Goal: Task Accomplishment & Management: Complete application form

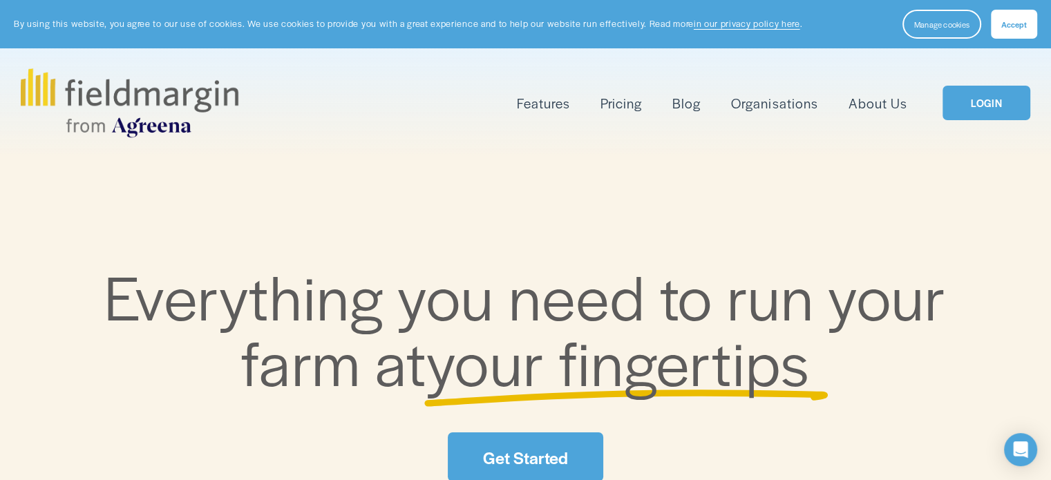
click at [1023, 24] on span "Accept" at bounding box center [1014, 24] width 26 height 11
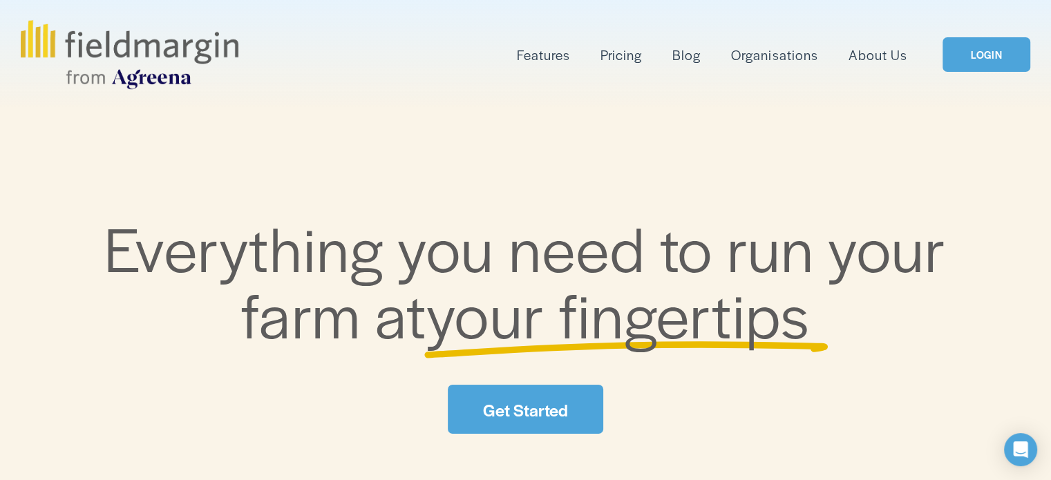
click at [972, 62] on link "LOGIN" at bounding box center [986, 54] width 87 height 35
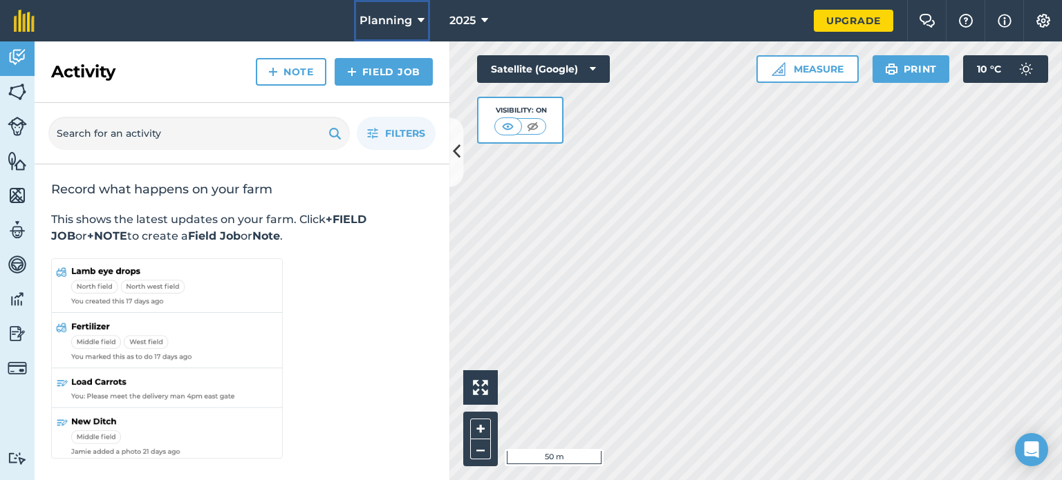
click at [411, 24] on span "Planning" at bounding box center [385, 20] width 53 height 17
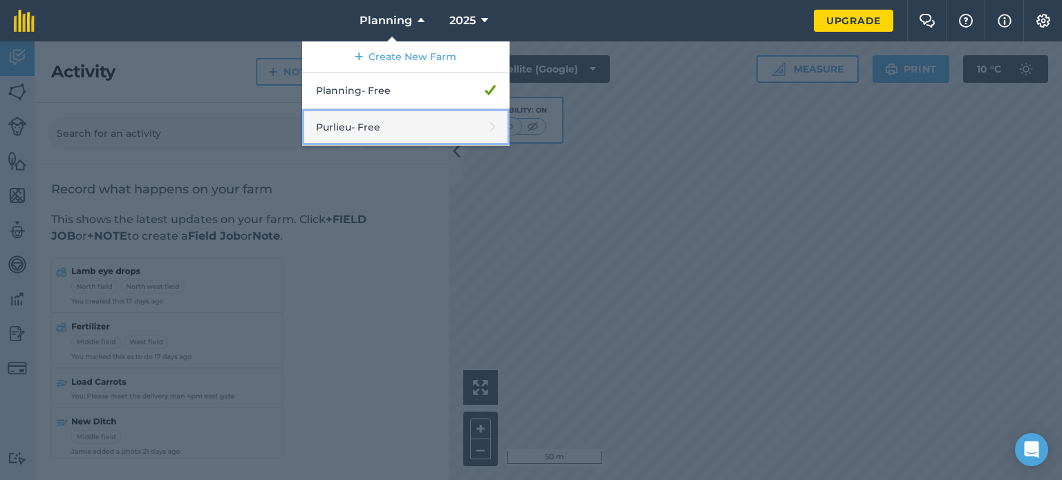
click at [384, 126] on link "Purlieu - Free" at bounding box center [405, 127] width 207 height 37
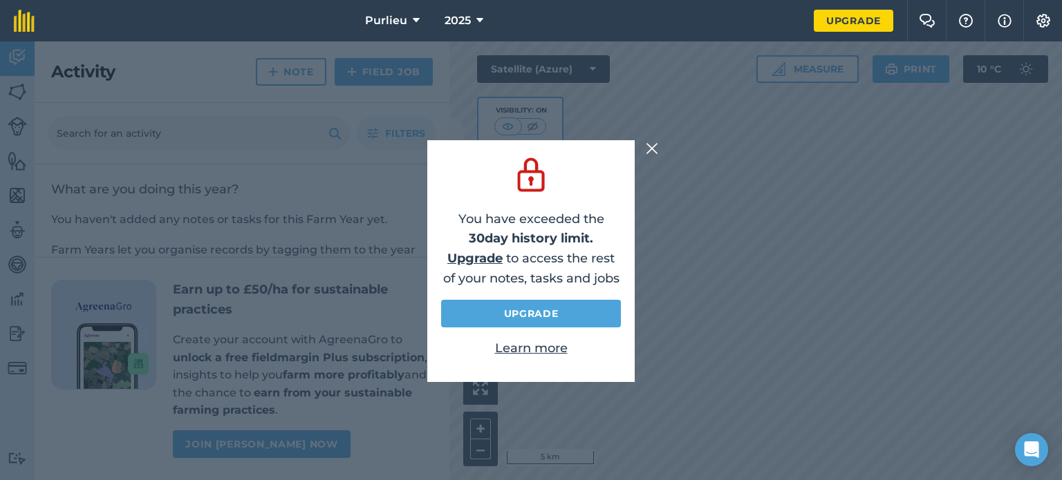
click at [655, 153] on img at bounding box center [652, 148] width 12 height 17
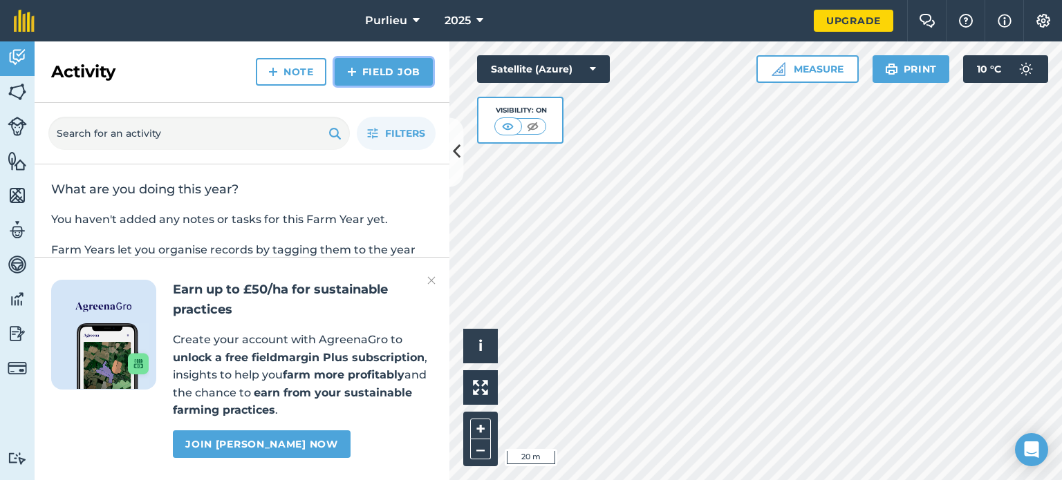
click at [381, 79] on link "Field Job" at bounding box center [384, 72] width 98 height 28
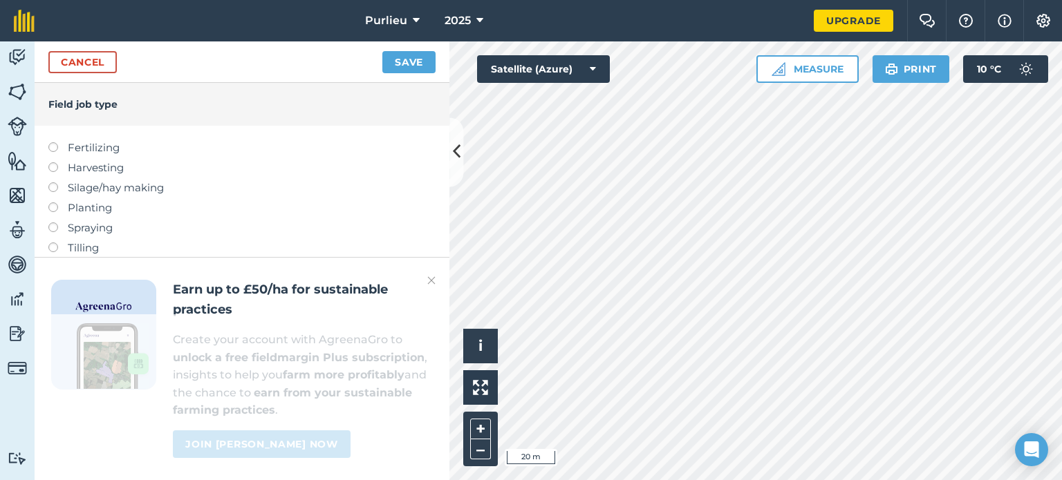
click at [117, 66] on div "Cancel Save" at bounding box center [242, 61] width 415 height 41
click at [106, 64] on link "Cancel" at bounding box center [82, 62] width 68 height 22
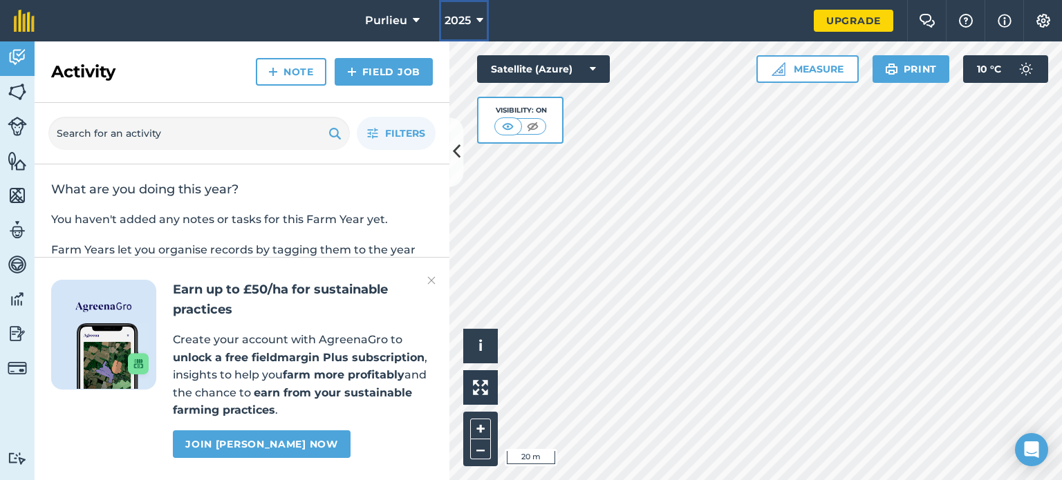
click at [463, 21] on span "2025" at bounding box center [457, 20] width 26 height 17
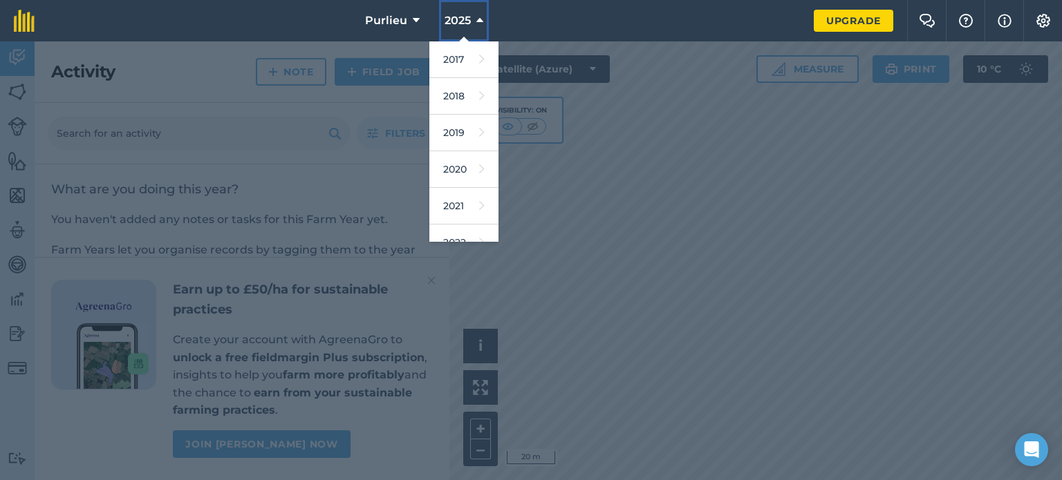
click at [463, 21] on span "2025" at bounding box center [457, 20] width 26 height 17
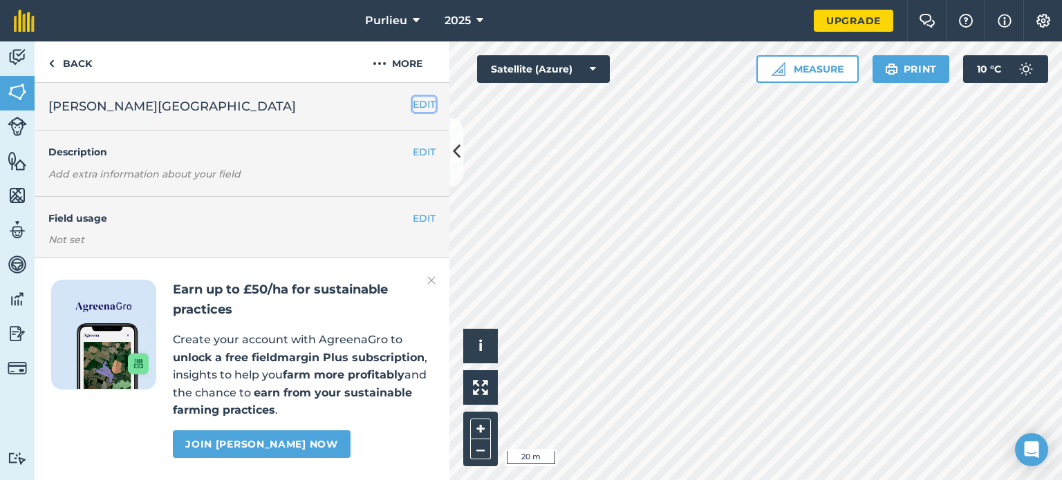
click at [420, 107] on button "EDIT" at bounding box center [424, 104] width 23 height 15
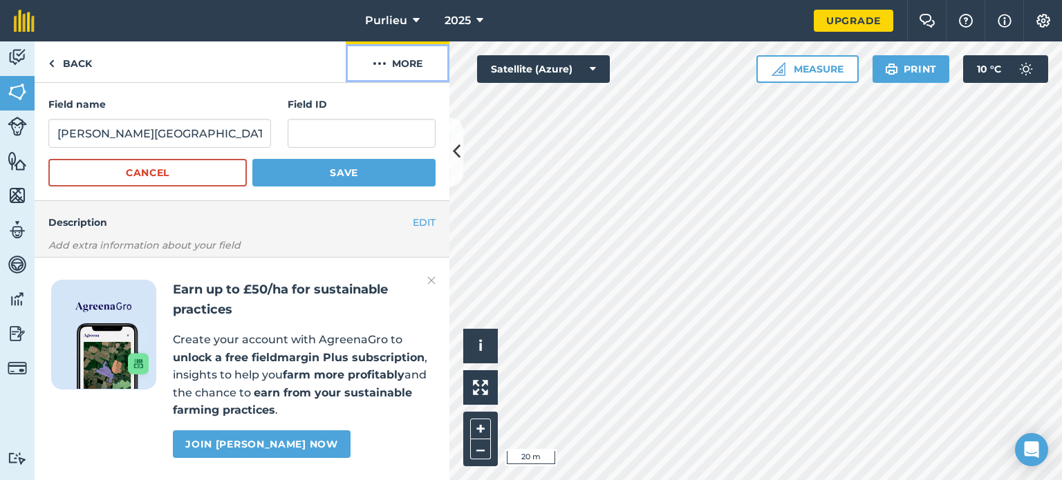
click at [397, 57] on button "More" at bounding box center [398, 61] width 104 height 41
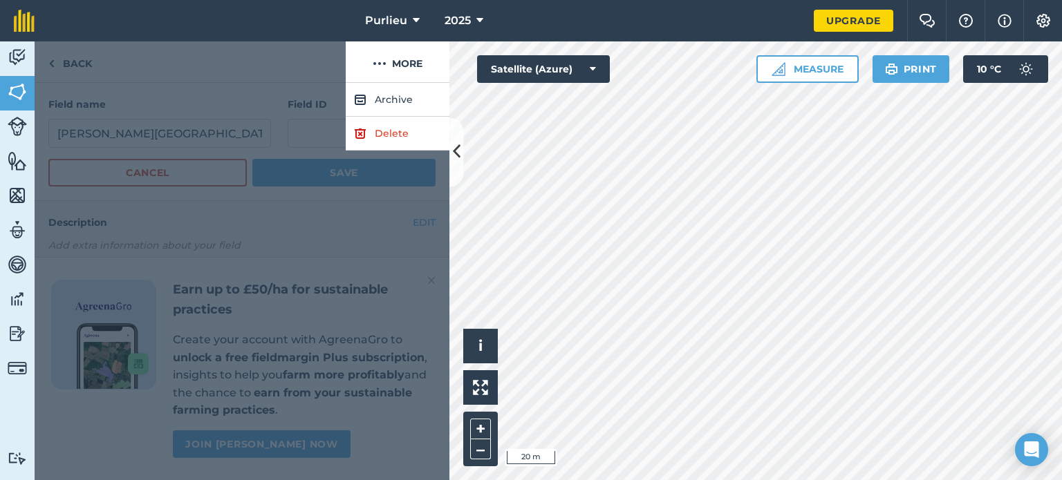
click at [306, 71] on div at bounding box center [190, 61] width 311 height 41
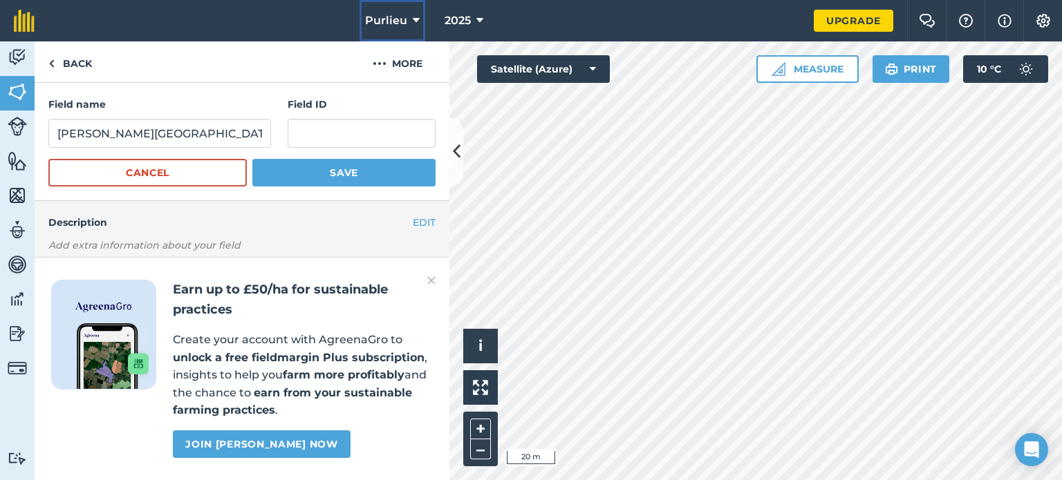
click at [408, 22] on button "Purlieu" at bounding box center [392, 20] width 66 height 41
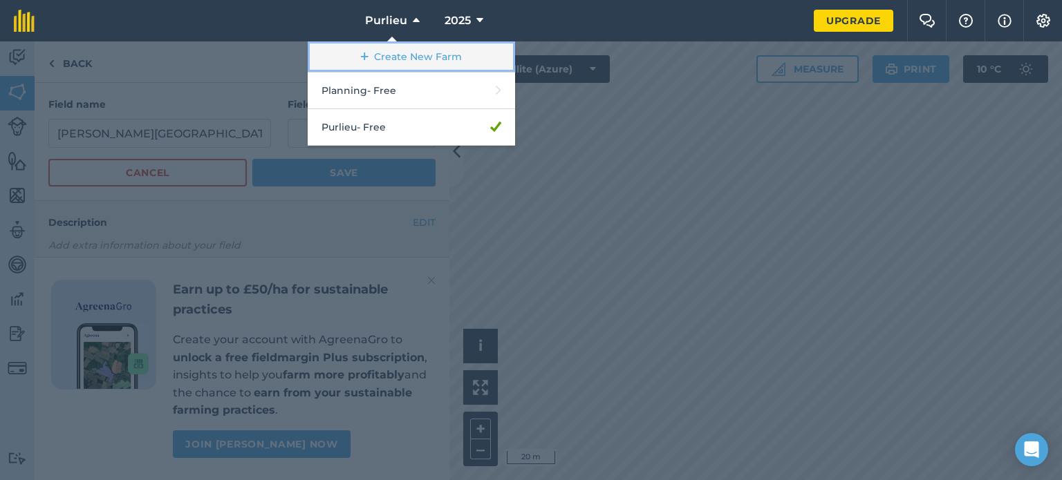
click at [408, 57] on link "Create New Farm" at bounding box center [411, 56] width 207 height 31
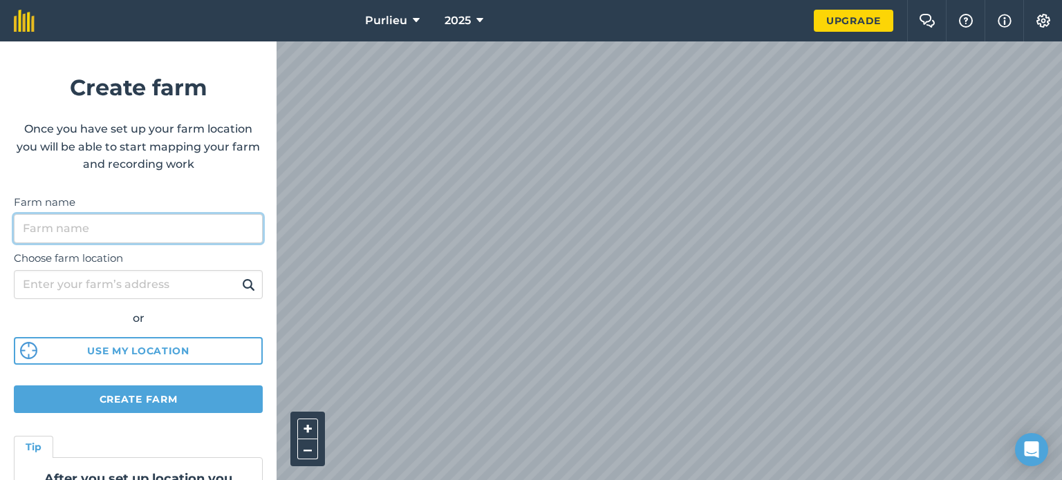
click at [177, 233] on input "Farm name" at bounding box center [138, 228] width 249 height 29
type input "Catton"
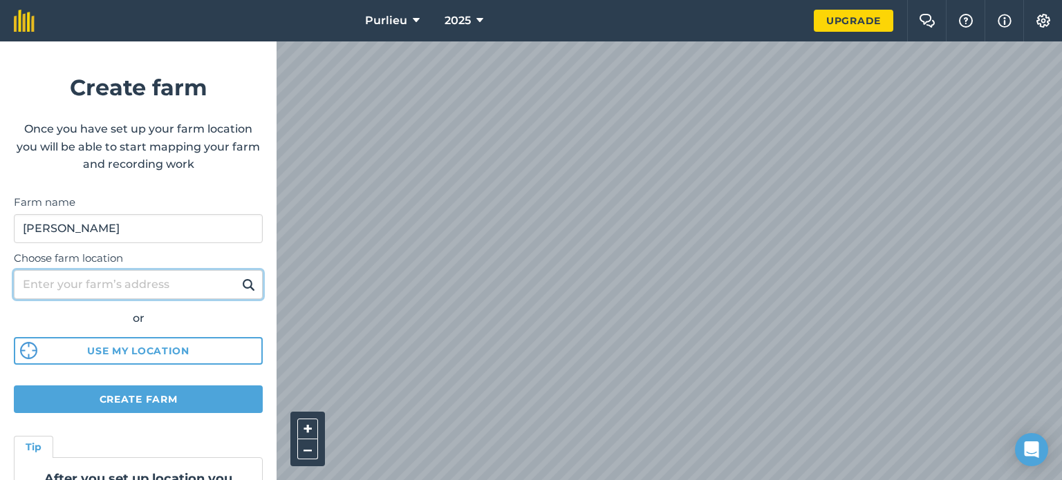
click at [162, 283] on input "Choose farm location" at bounding box center [138, 284] width 249 height 29
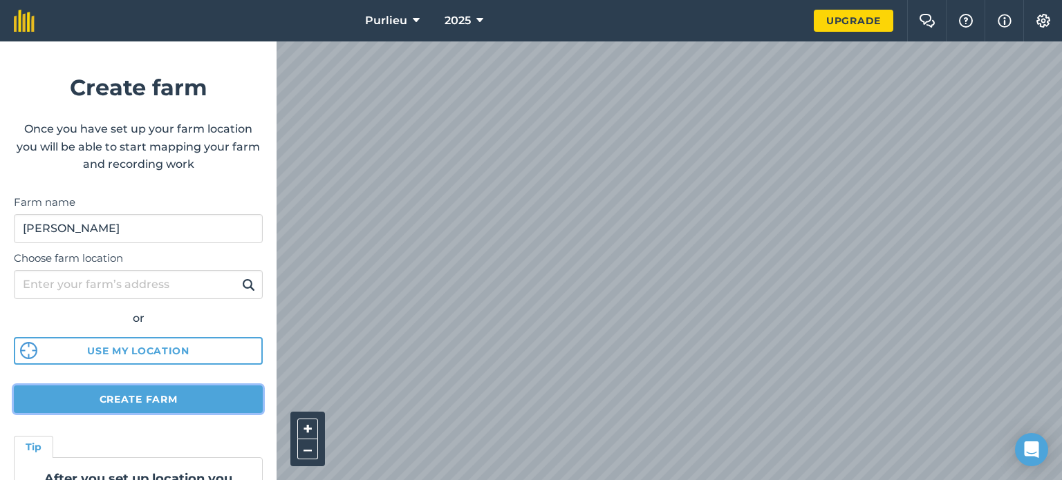
click at [147, 399] on button "Create farm" at bounding box center [138, 400] width 249 height 28
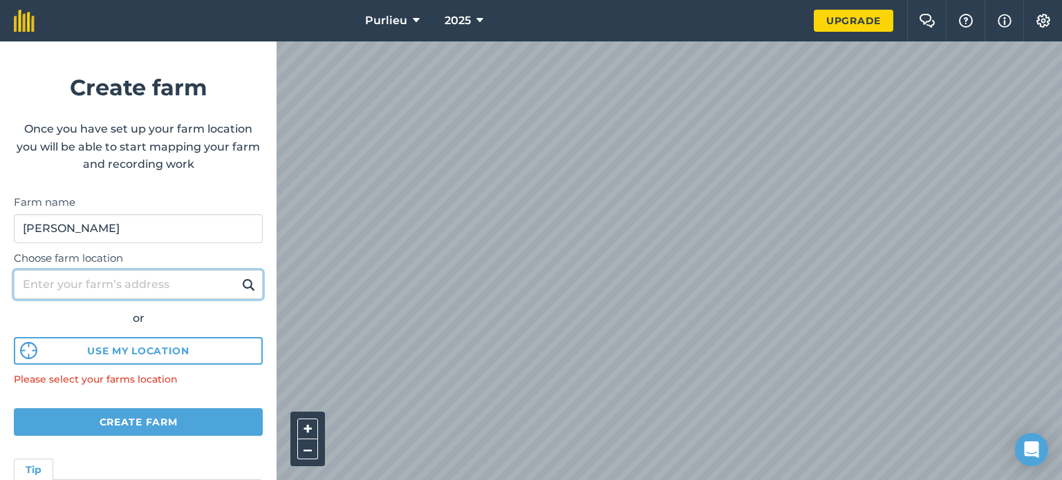
click at [133, 280] on input "Choose farm location" at bounding box center [138, 284] width 249 height 29
type input "Naseby"
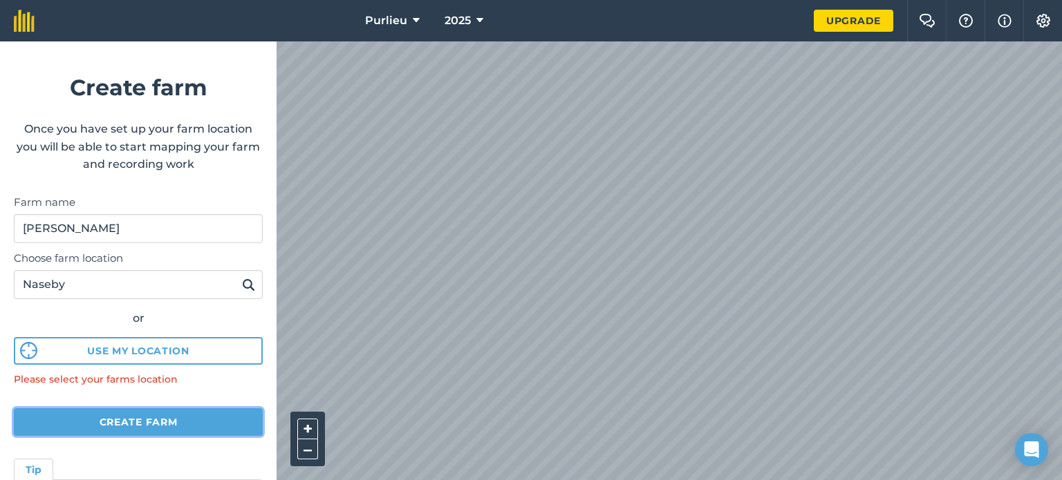
click at [131, 427] on button "Create farm" at bounding box center [138, 422] width 249 height 28
click at [131, 417] on button "Create farm" at bounding box center [138, 422] width 249 height 28
click at [245, 279] on button at bounding box center [248, 285] width 21 height 18
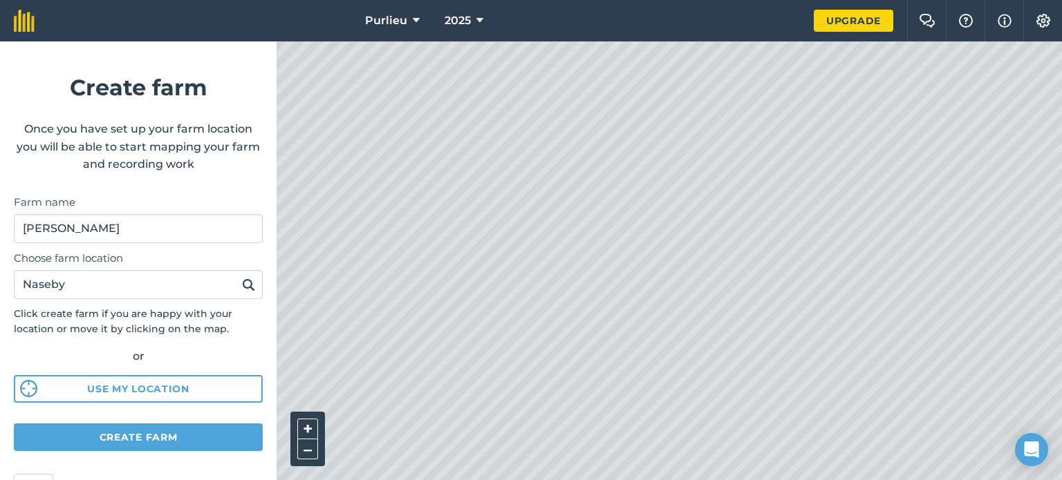
click at [583, 7] on div "Purlieu 2025 Upgrade Farm Chat Help Info Settings Create farm Once you have set…" at bounding box center [531, 20] width 1062 height 41
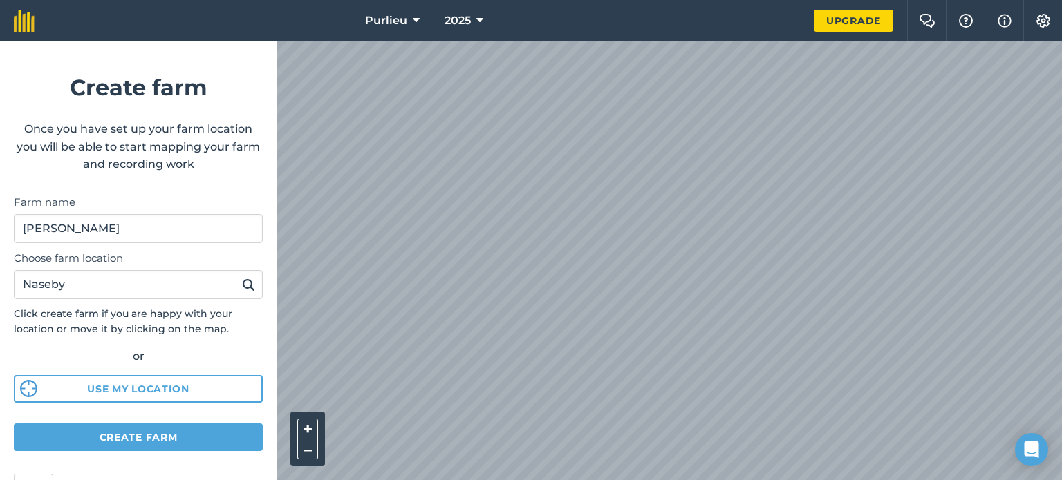
click at [556, 480] on html "Purlieu 2025 Upgrade Farm Chat Help Info Settings Create farm Once you have set…" at bounding box center [531, 240] width 1062 height 480
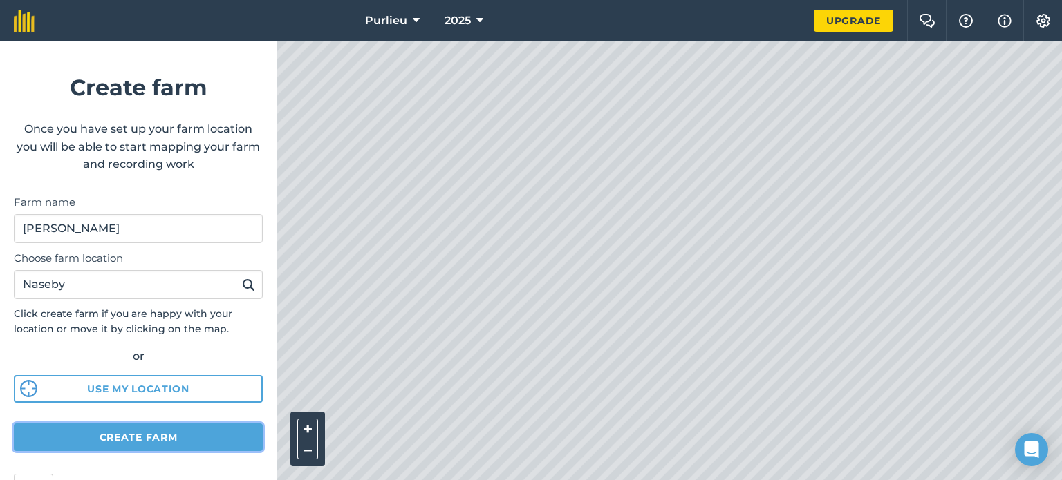
click at [152, 437] on button "Create farm" at bounding box center [138, 438] width 249 height 28
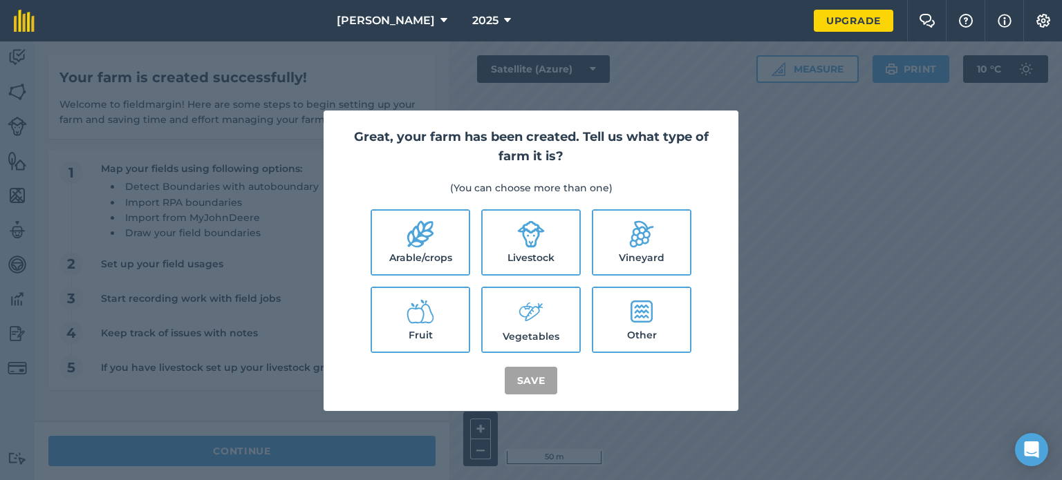
click at [622, 340] on label "Other" at bounding box center [641, 320] width 97 height 64
checkbox input "true"
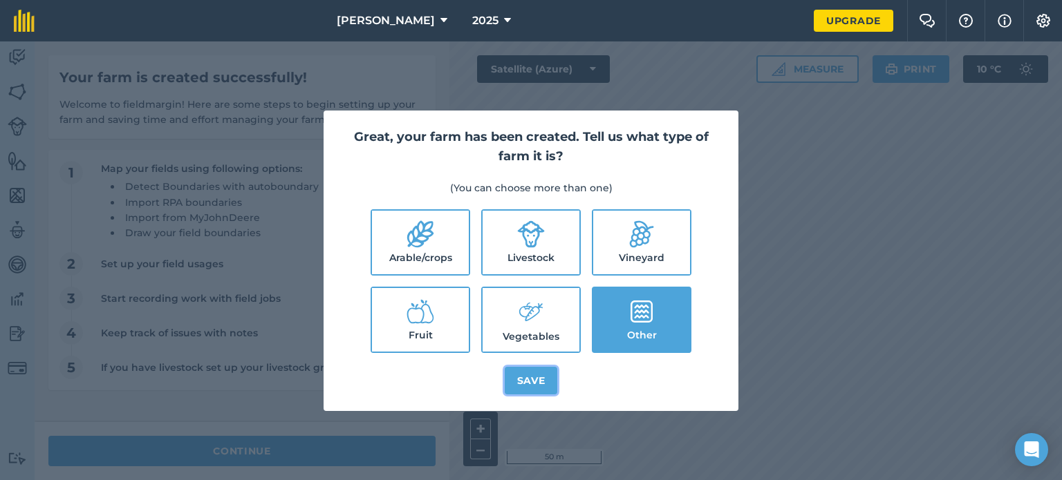
click at [541, 384] on button "Save" at bounding box center [531, 381] width 53 height 28
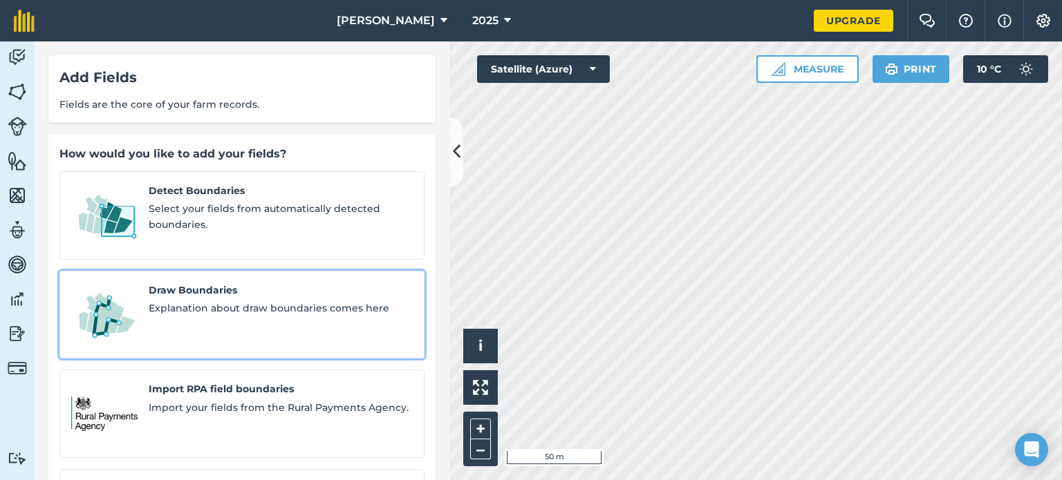
click at [208, 301] on span "Explanation about draw boundaries comes here" at bounding box center [281, 308] width 264 height 15
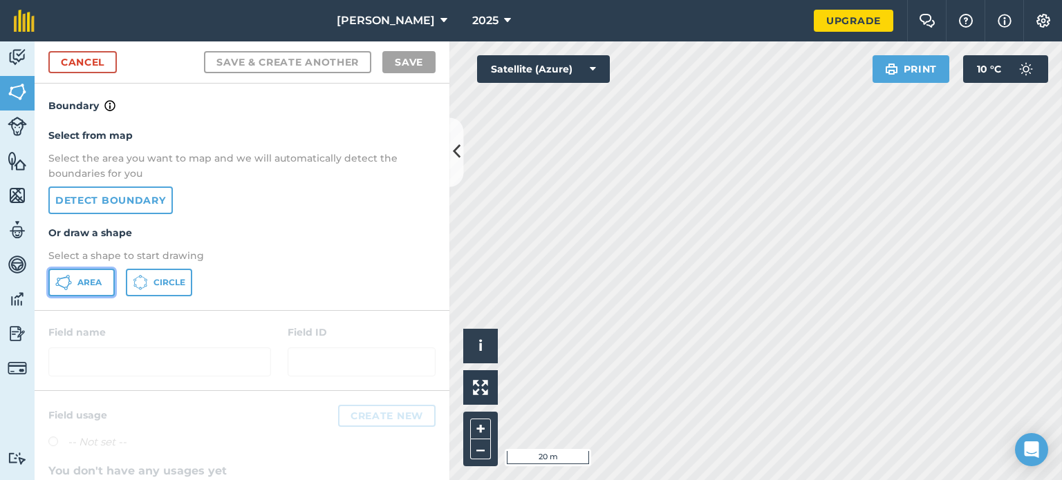
click at [91, 283] on span "Area" at bounding box center [89, 282] width 24 height 11
click at [83, 281] on span "Area" at bounding box center [89, 282] width 24 height 11
click at [100, 202] on link "Detect boundary" at bounding box center [110, 201] width 124 height 28
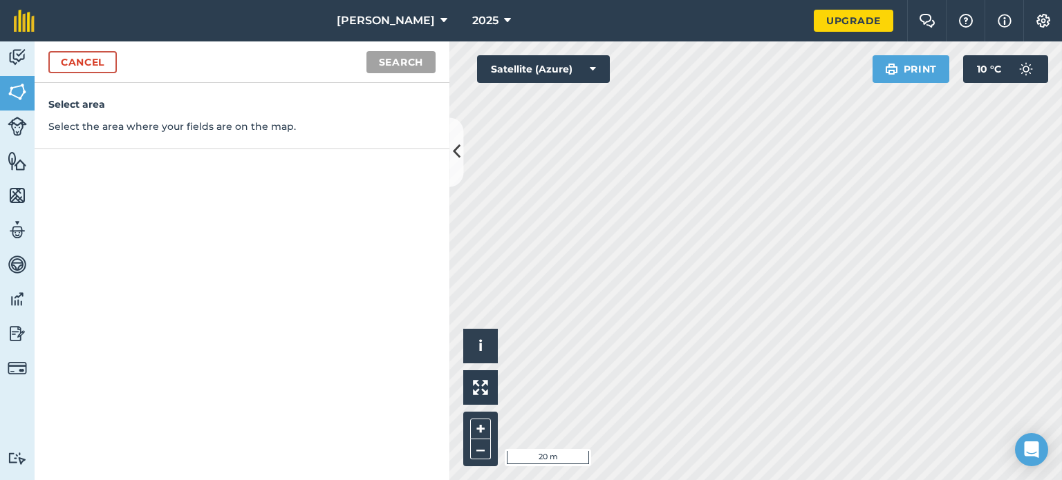
click at [77, 104] on h4 "Select area" at bounding box center [241, 104] width 387 height 15
click at [108, 57] on link "Cancel" at bounding box center [82, 62] width 68 height 22
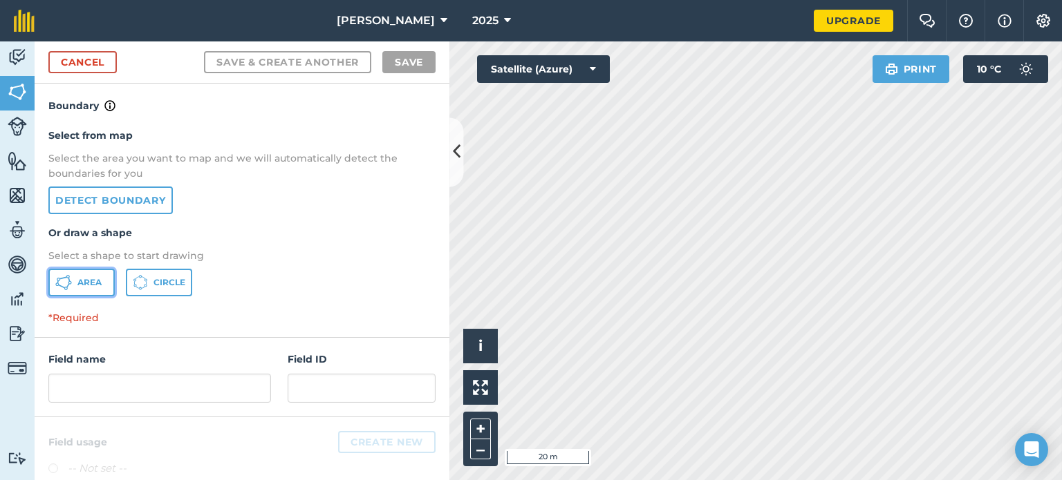
click at [83, 273] on button "Area" at bounding box center [81, 283] width 66 height 28
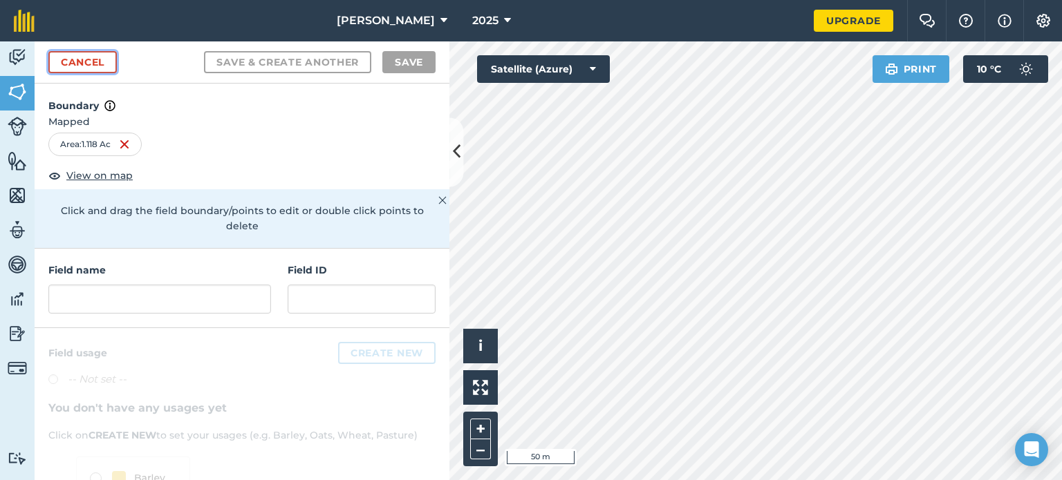
click at [100, 54] on link "Cancel" at bounding box center [82, 62] width 68 height 22
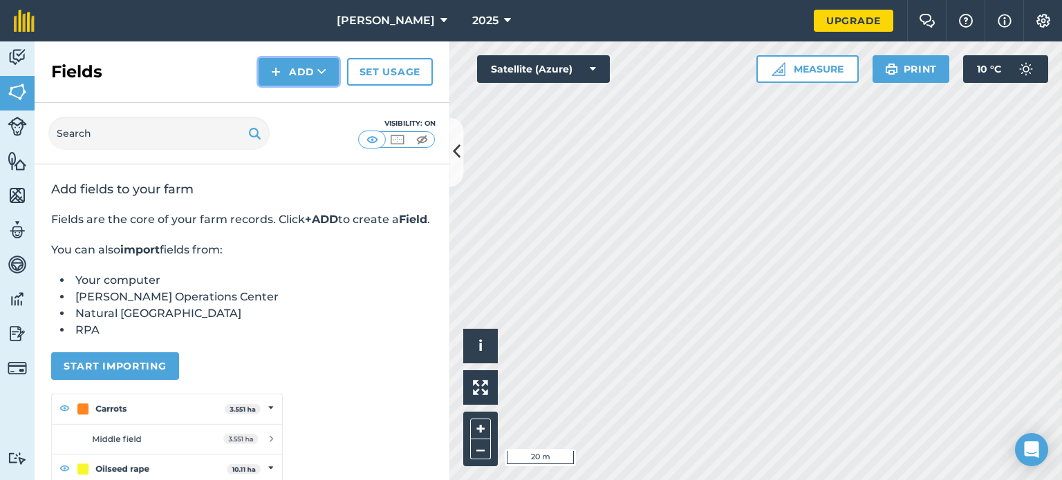
click at [317, 68] on button "Add" at bounding box center [298, 72] width 80 height 28
click at [304, 104] on link "Draw" at bounding box center [299, 103] width 76 height 30
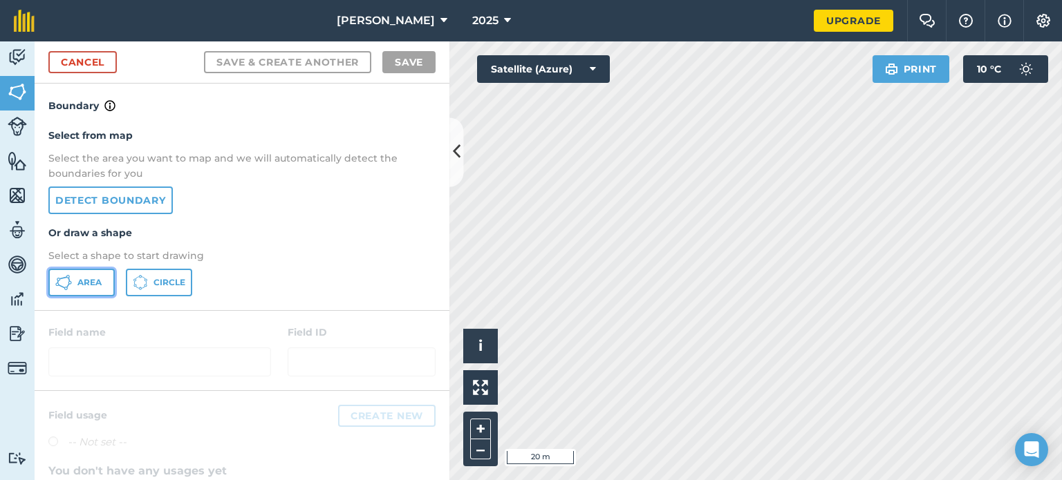
click at [88, 280] on span "Area" at bounding box center [89, 282] width 24 height 11
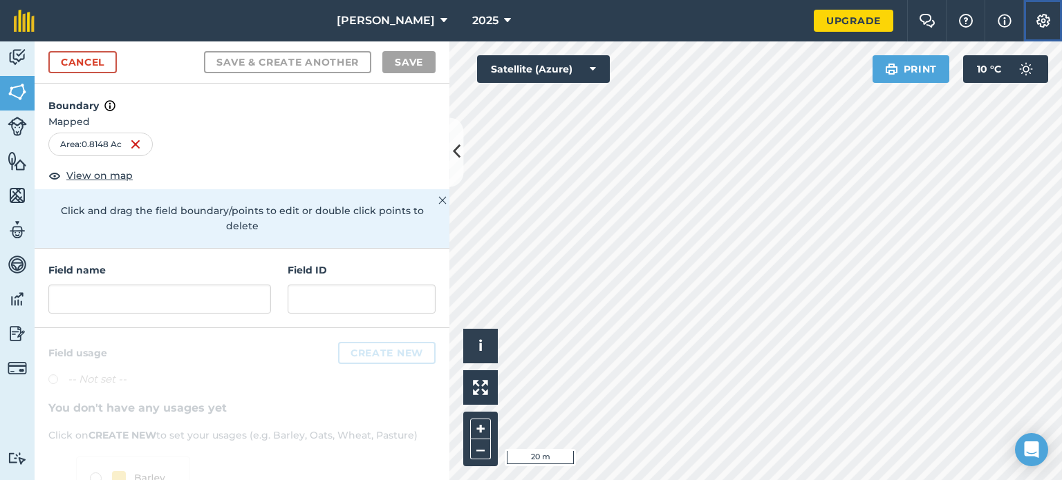
click at [1038, 19] on img at bounding box center [1043, 21] width 17 height 14
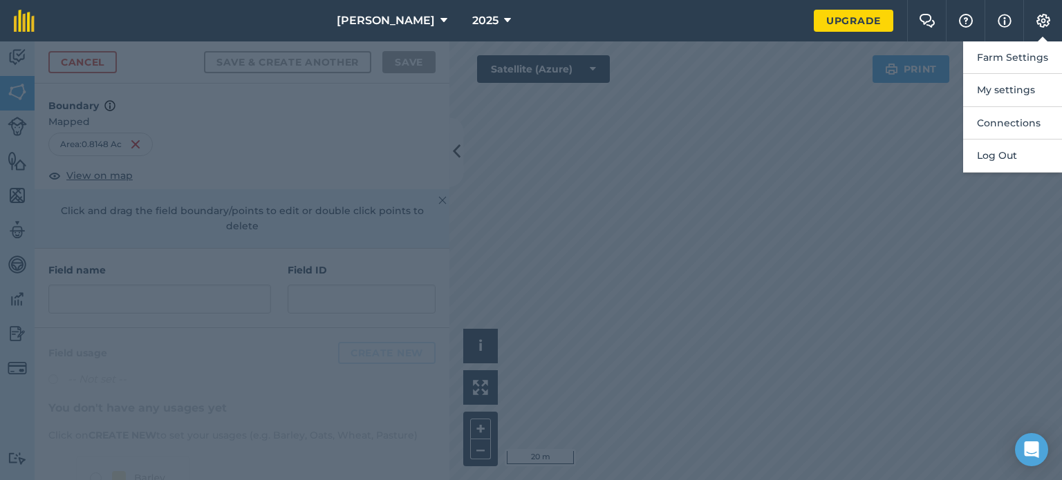
click at [801, 108] on div at bounding box center [531, 260] width 1062 height 439
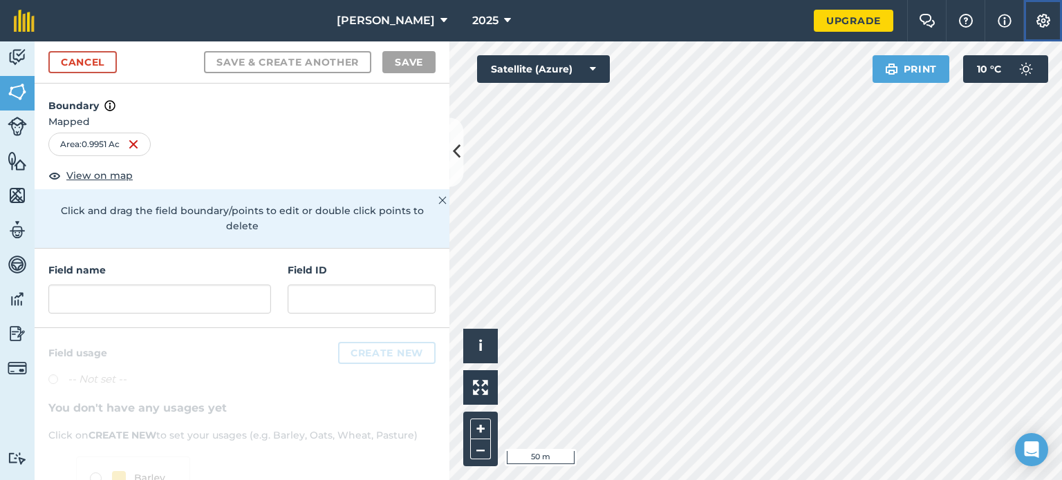
click at [1044, 23] on img at bounding box center [1043, 21] width 17 height 14
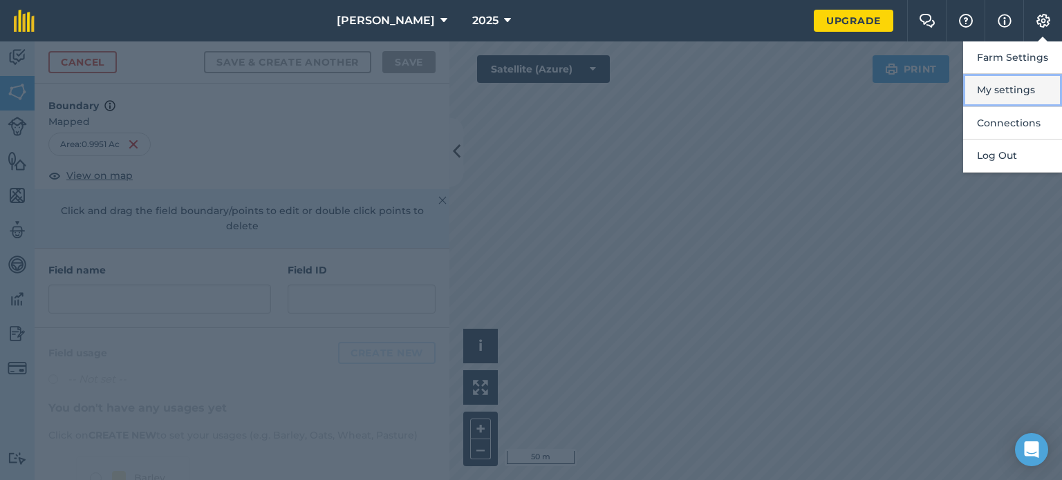
click at [1006, 88] on button "My settings" at bounding box center [1012, 90] width 99 height 32
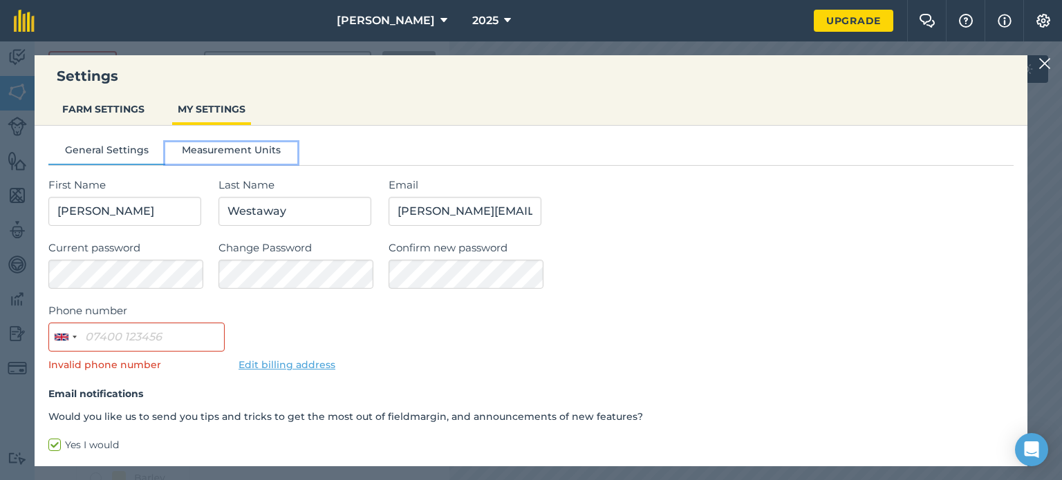
click at [248, 152] on button "Measurement Units" at bounding box center [231, 152] width 132 height 21
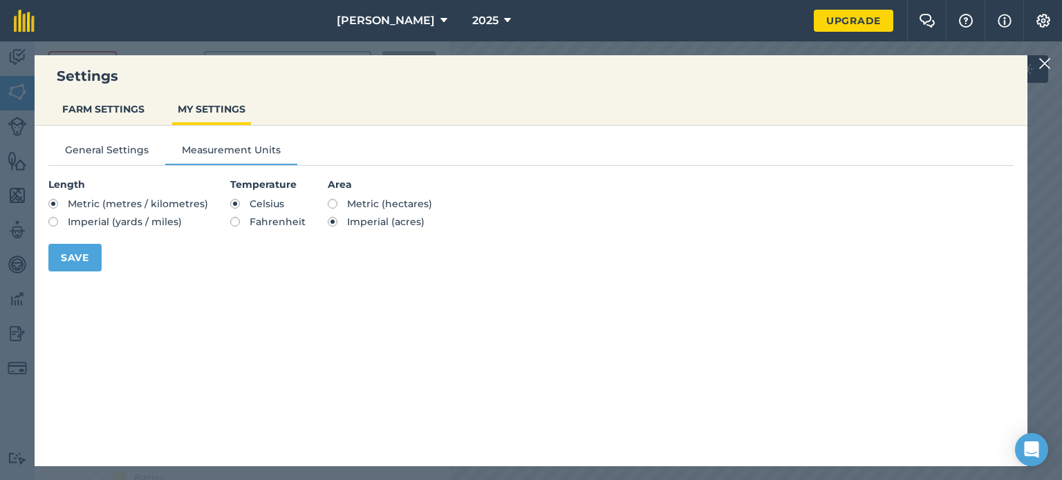
click at [339, 204] on label "Metric (hectares)" at bounding box center [380, 204] width 104 height 10
radio input "true"
radio input "false"
click at [71, 252] on button "Save" at bounding box center [74, 258] width 53 height 28
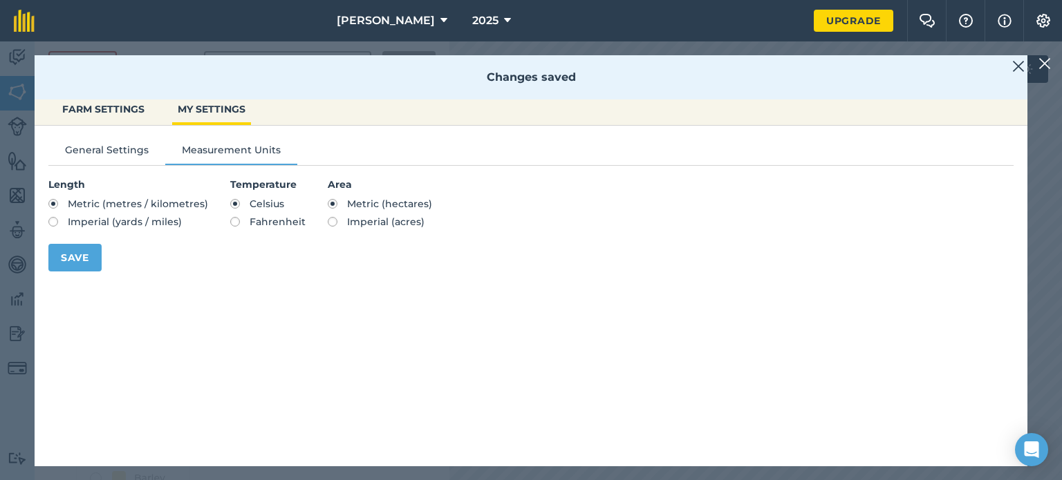
click at [1020, 64] on img at bounding box center [1018, 66] width 12 height 17
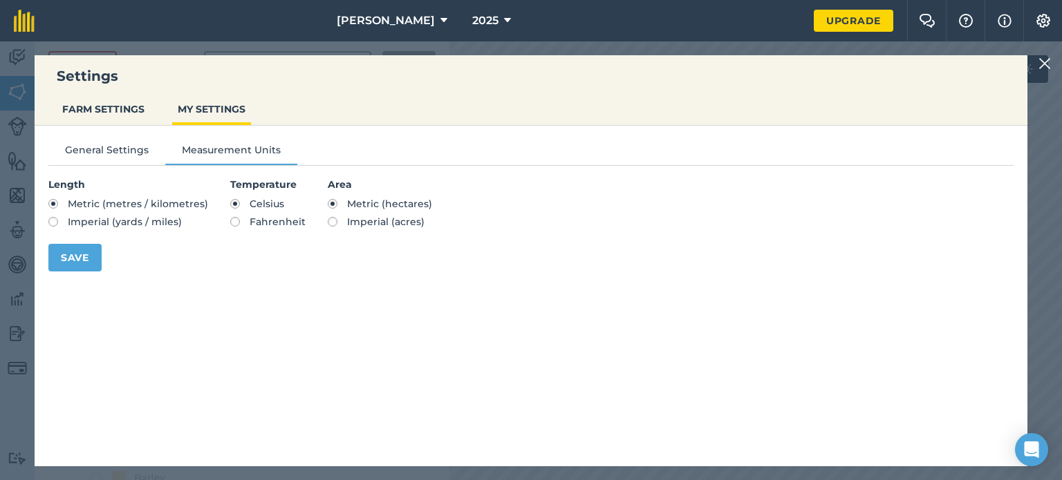
click at [1051, 61] on div at bounding box center [1046, 63] width 17 height 17
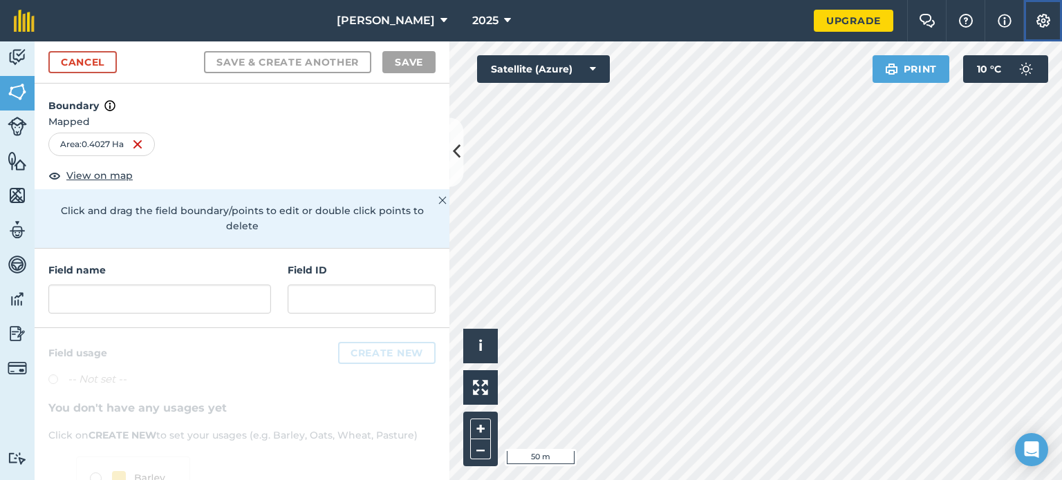
click at [1041, 22] on img at bounding box center [1043, 21] width 17 height 14
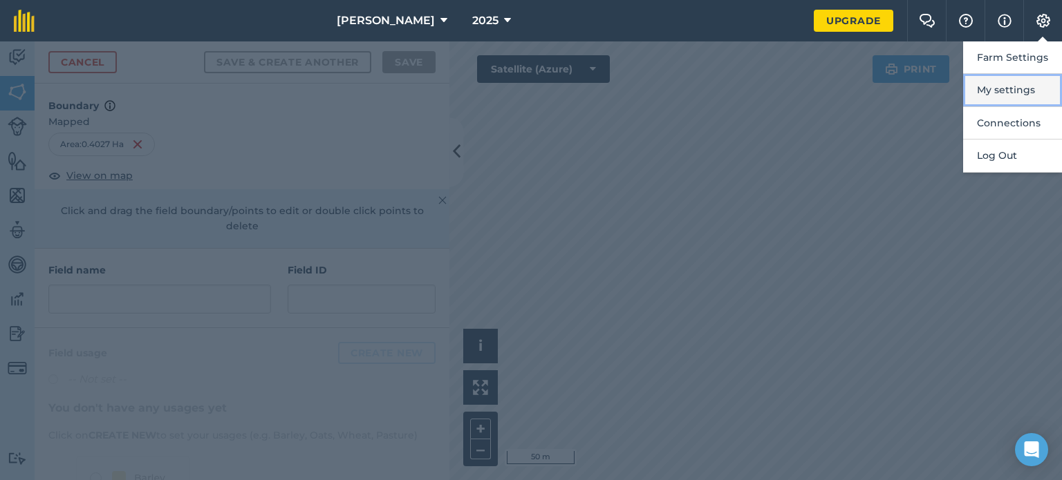
click at [995, 94] on button "My settings" at bounding box center [1012, 90] width 99 height 32
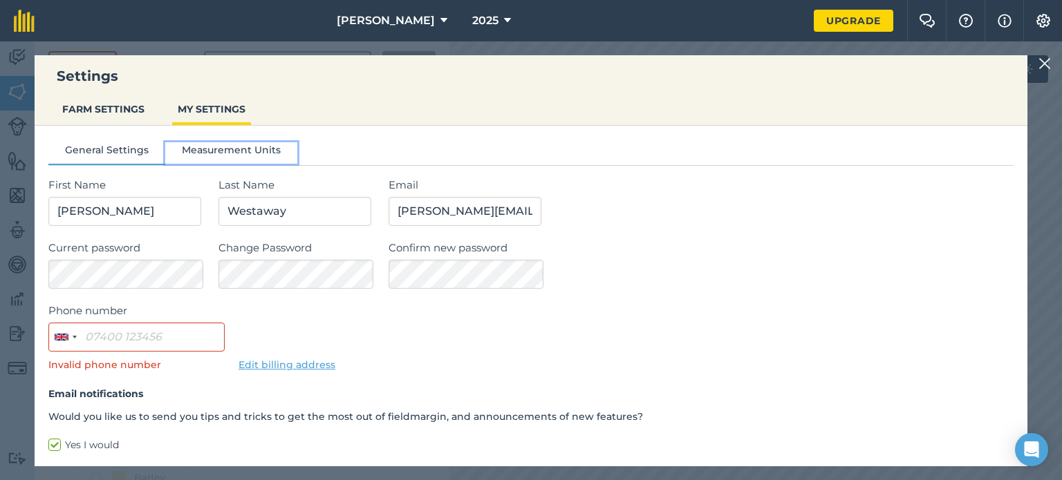
click at [210, 149] on button "Measurement Units" at bounding box center [231, 152] width 132 height 21
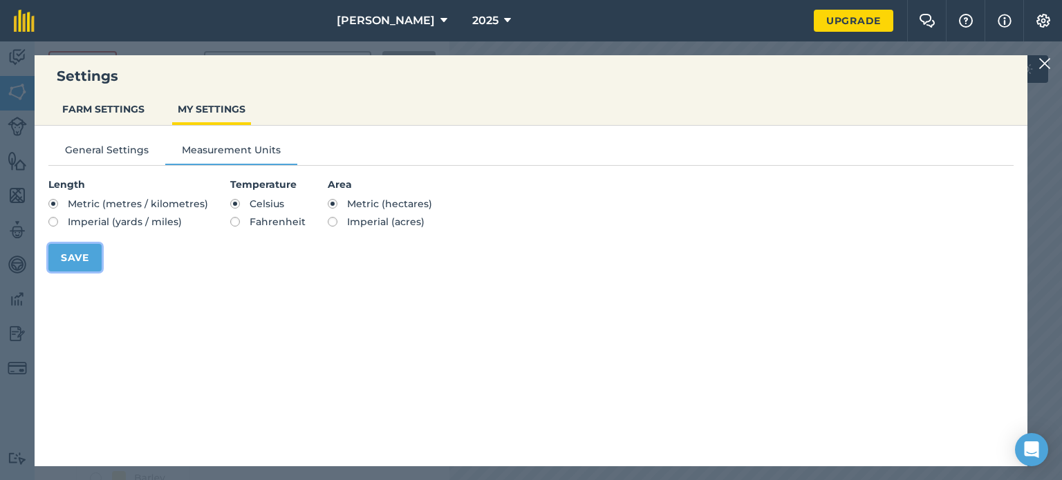
click at [73, 256] on button "Save" at bounding box center [74, 258] width 53 height 28
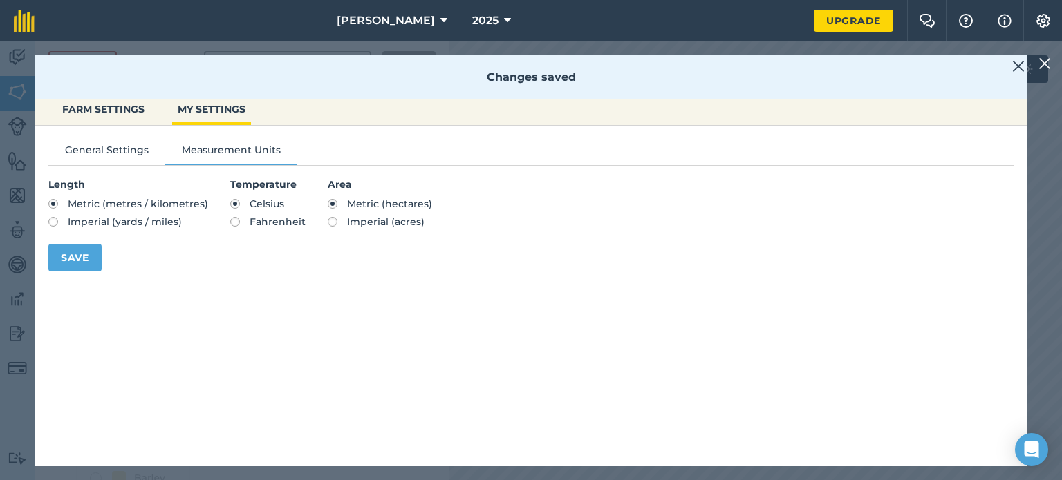
click at [1024, 66] on img at bounding box center [1018, 66] width 12 height 17
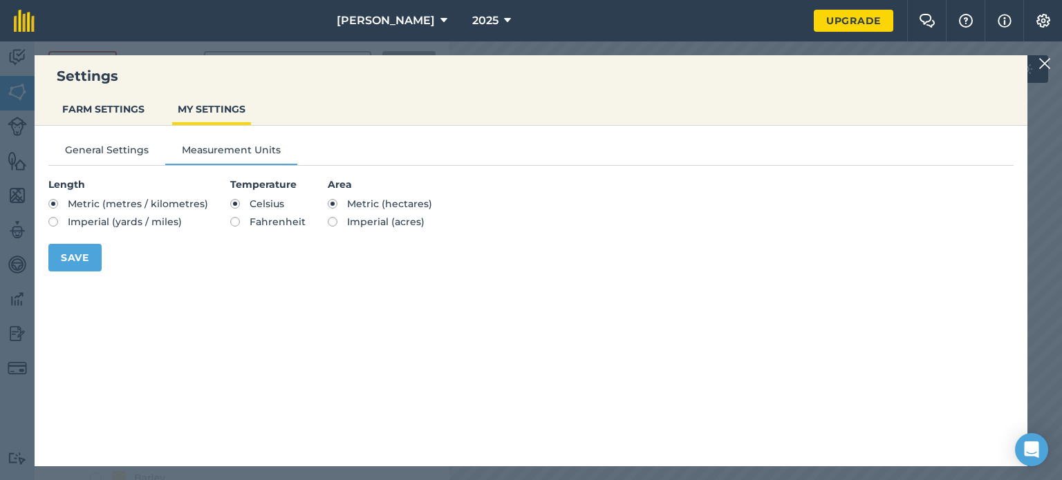
click at [1045, 64] on img at bounding box center [1044, 63] width 12 height 17
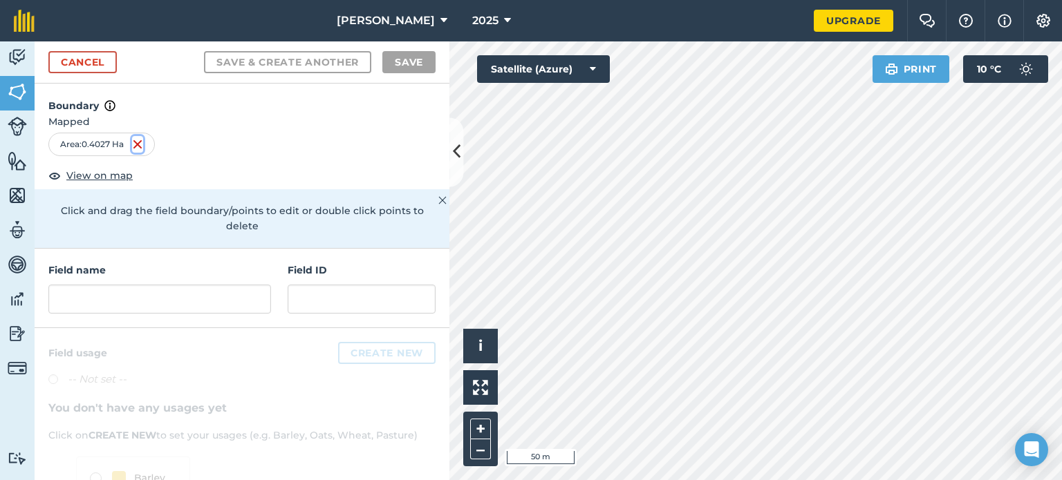
click at [138, 143] on img at bounding box center [137, 144] width 11 height 17
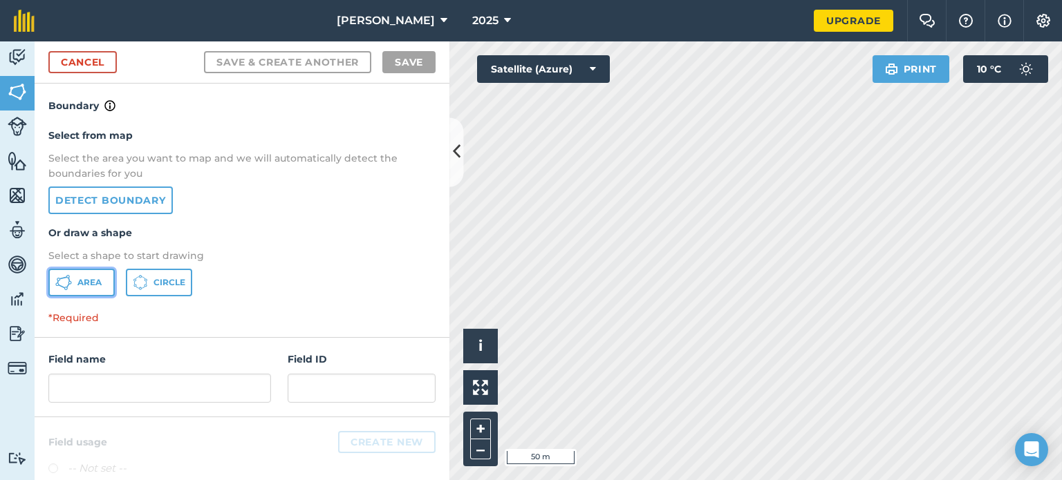
drag, startPoint x: 91, startPoint y: 281, endPoint x: 265, endPoint y: 283, distance: 174.2
click at [91, 282] on span "Area" at bounding box center [89, 282] width 24 height 11
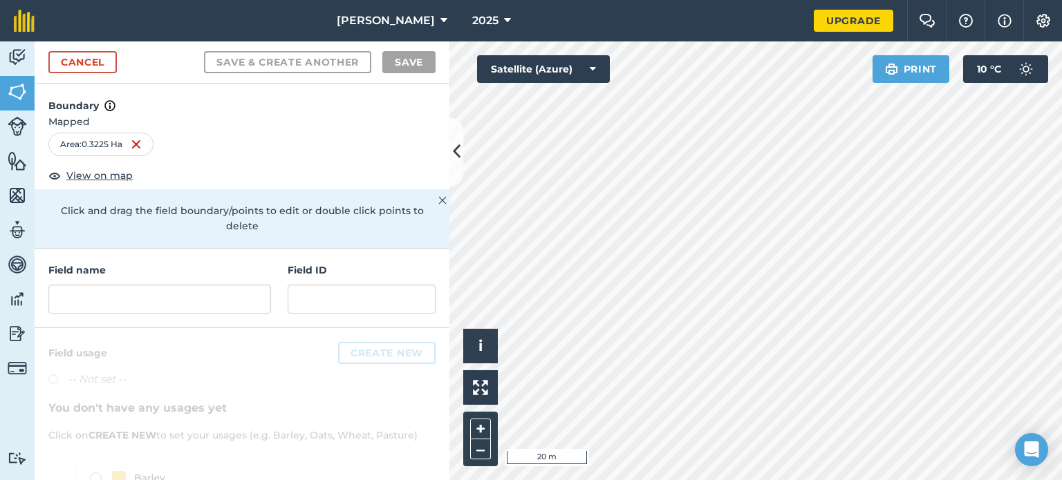
click at [862, 480] on html "Catton 2025 Upgrade Farm Chat Help Info Settings Map printing is not available …" at bounding box center [531, 240] width 1062 height 480
click at [565, 31] on div "Catton 2025 Upgrade Farm Chat Help Info Settings Map printing is not available …" at bounding box center [531, 240] width 1062 height 480
click at [926, 480] on html "Catton 2025 Upgrade Farm Chat Help Info Settings Map printing is not available …" at bounding box center [531, 240] width 1062 height 480
click at [707, 30] on div "Catton 2025 Upgrade Farm Chat Help Info Settings Map printing is not available …" at bounding box center [531, 240] width 1062 height 480
click at [594, 73] on icon at bounding box center [593, 69] width 6 height 14
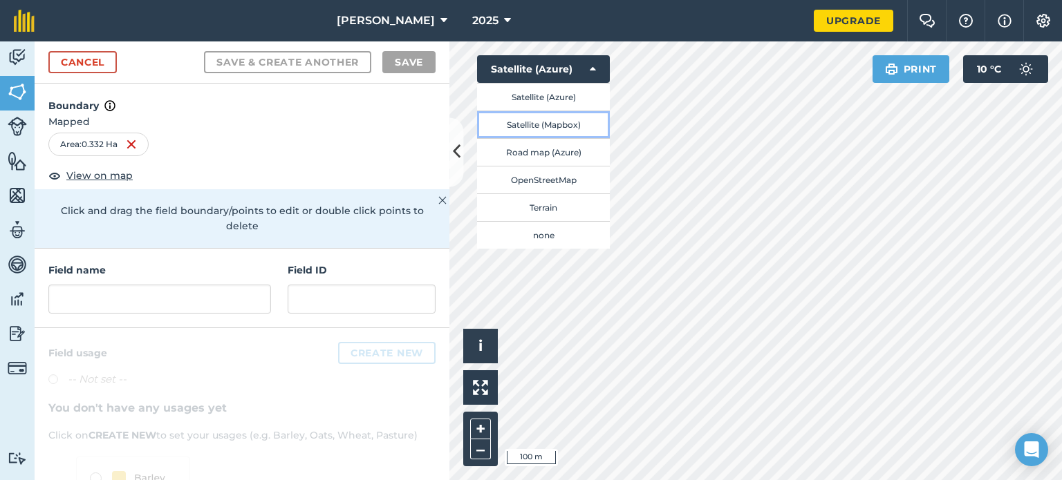
click at [583, 120] on button "Satellite (Mapbox)" at bounding box center [543, 125] width 133 height 28
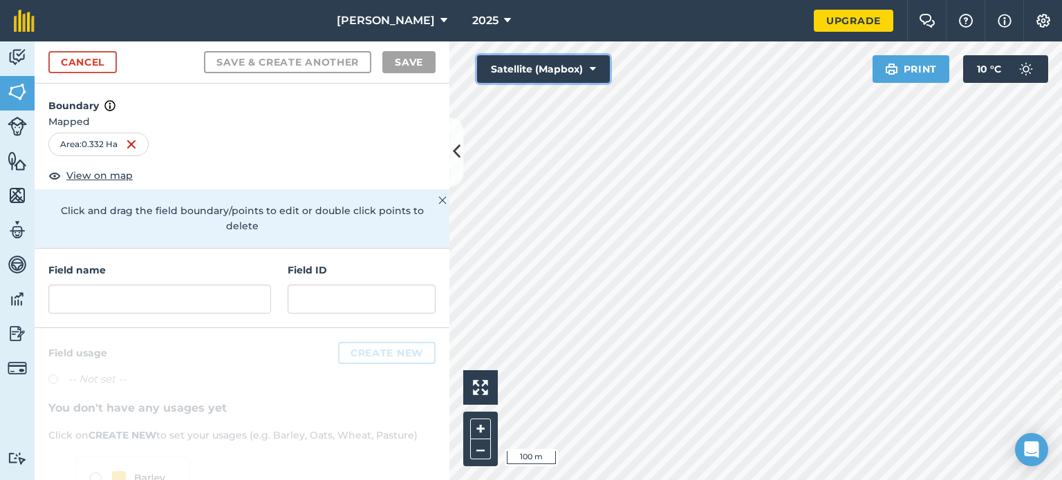
click at [580, 71] on button "Satellite (Mapbox)" at bounding box center [543, 69] width 133 height 28
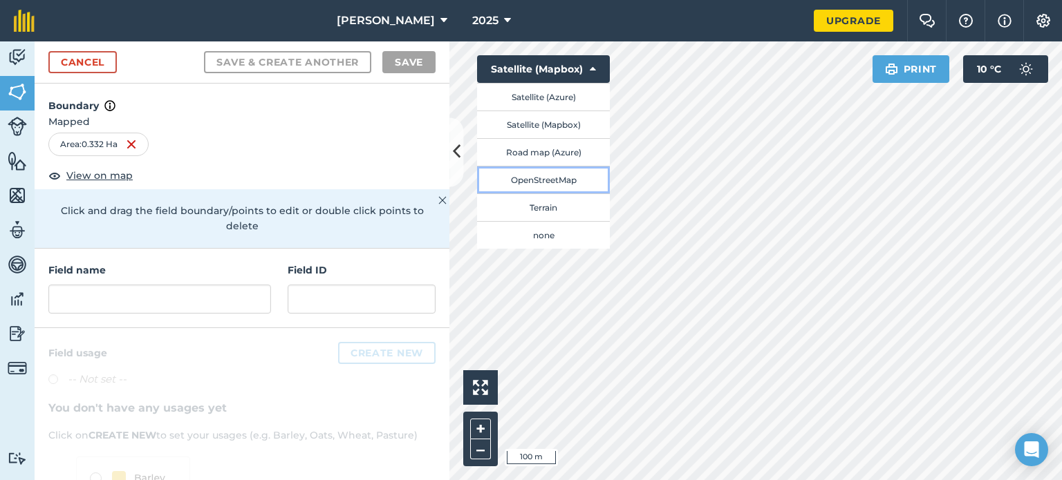
click at [568, 176] on button "OpenStreetMap" at bounding box center [543, 180] width 133 height 28
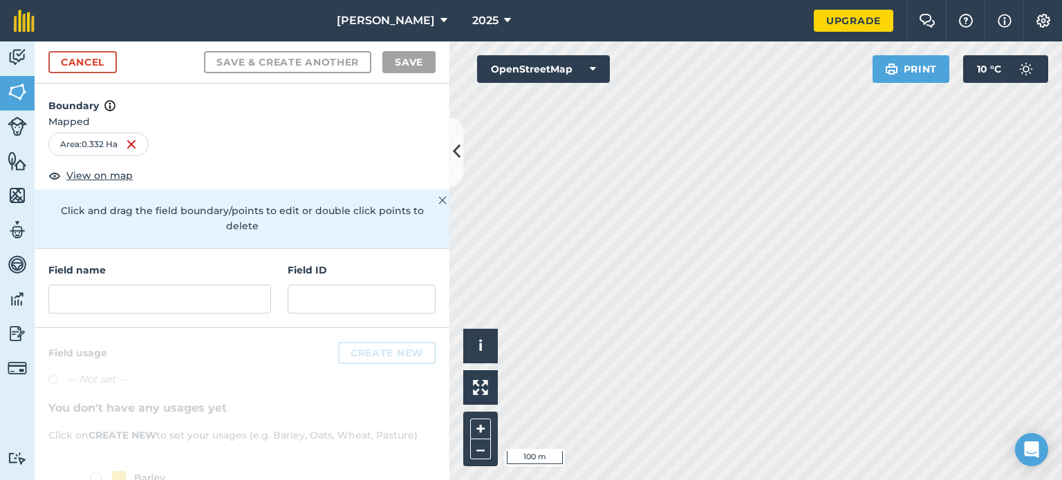
click at [277, 259] on div "Activity Fields Livestock Features Maps Team Vehicles Data Reporting Billing Tu…" at bounding box center [531, 260] width 1062 height 439
click at [341, 0] on html "Catton 2025 Upgrade Farm Chat Help Info Settings Map printing is not available …" at bounding box center [531, 240] width 1062 height 480
drag, startPoint x: 416, startPoint y: 144, endPoint x: 397, endPoint y: 55, distance: 91.1
click at [401, 50] on form "Cancel Save & Create Another Save Boundary Mapped Area : 0.332 Ha View on map C…" at bounding box center [242, 260] width 415 height 439
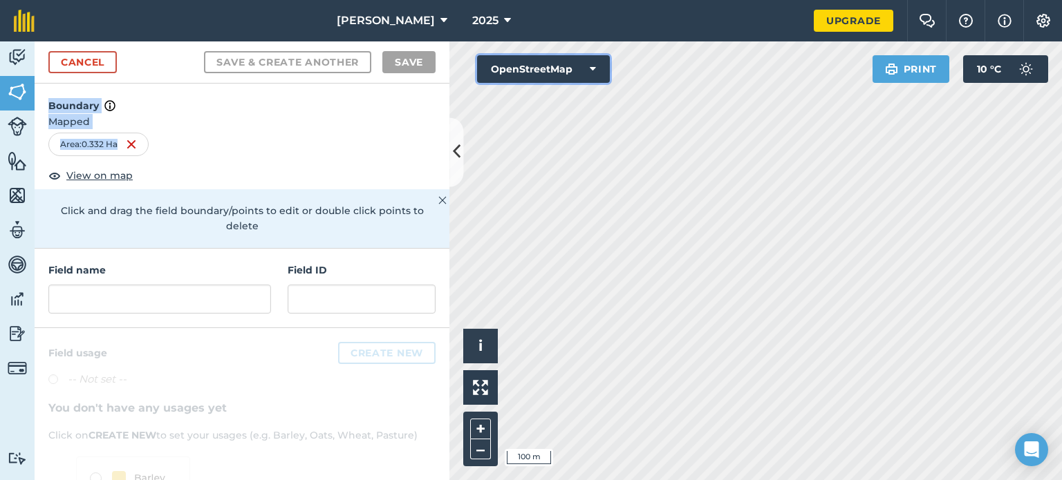
click at [568, 81] on button "OpenStreetMap" at bounding box center [543, 69] width 133 height 28
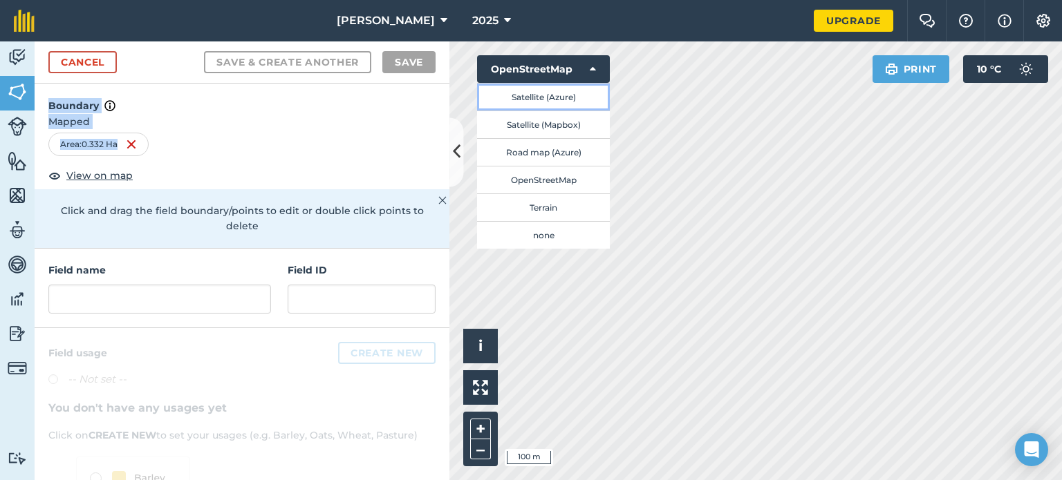
click at [564, 100] on button "Satellite (Azure)" at bounding box center [543, 97] width 133 height 28
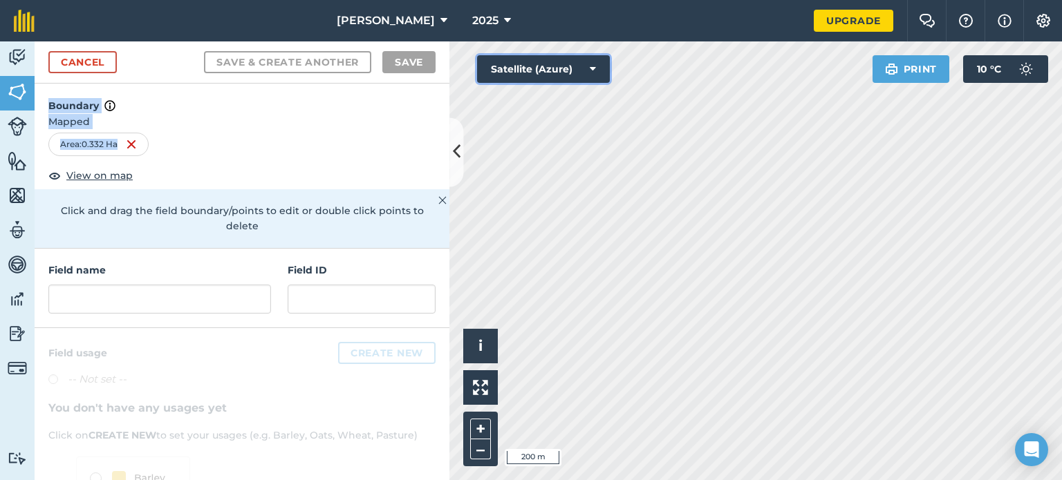
click at [527, 73] on button "Satellite (Azure)" at bounding box center [543, 69] width 133 height 28
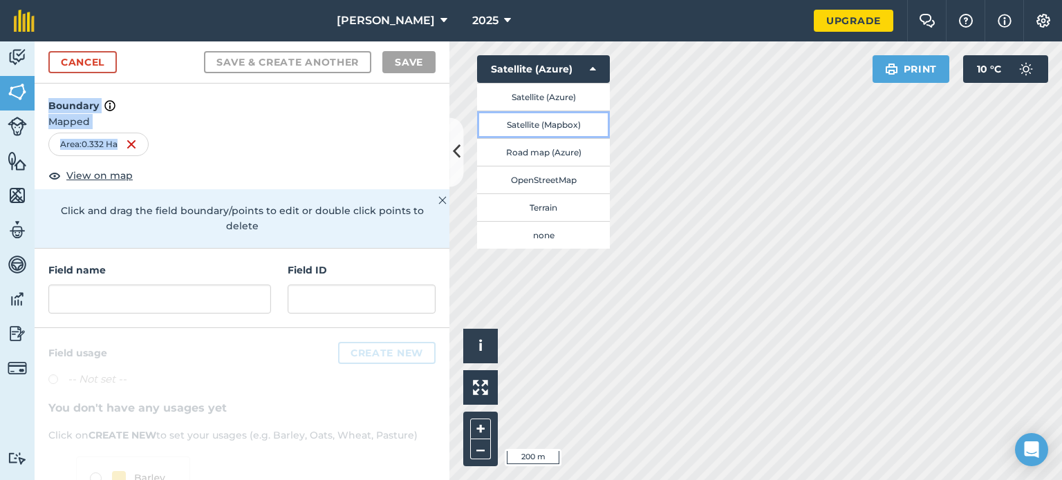
click at [530, 124] on button "Satellite (Mapbox)" at bounding box center [543, 125] width 133 height 28
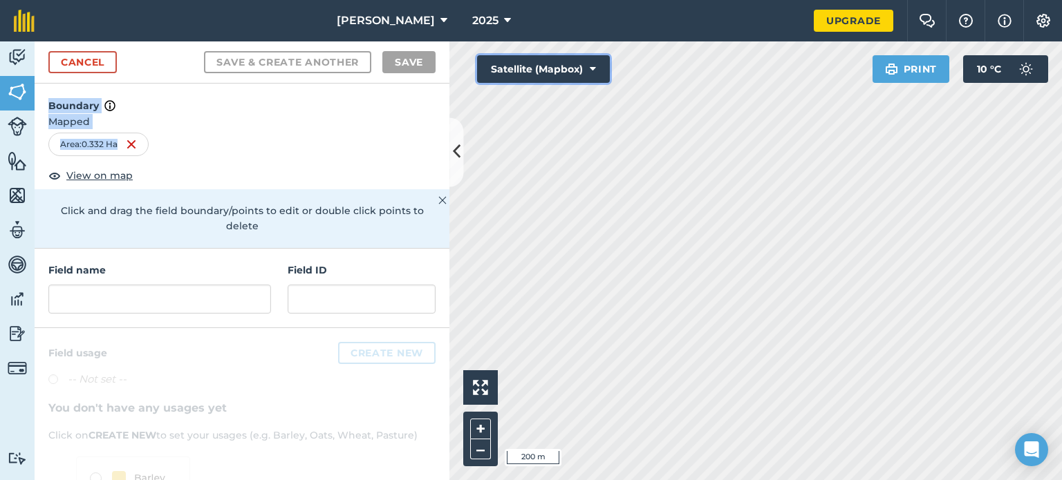
click at [540, 76] on button "Satellite (Mapbox)" at bounding box center [543, 69] width 133 height 28
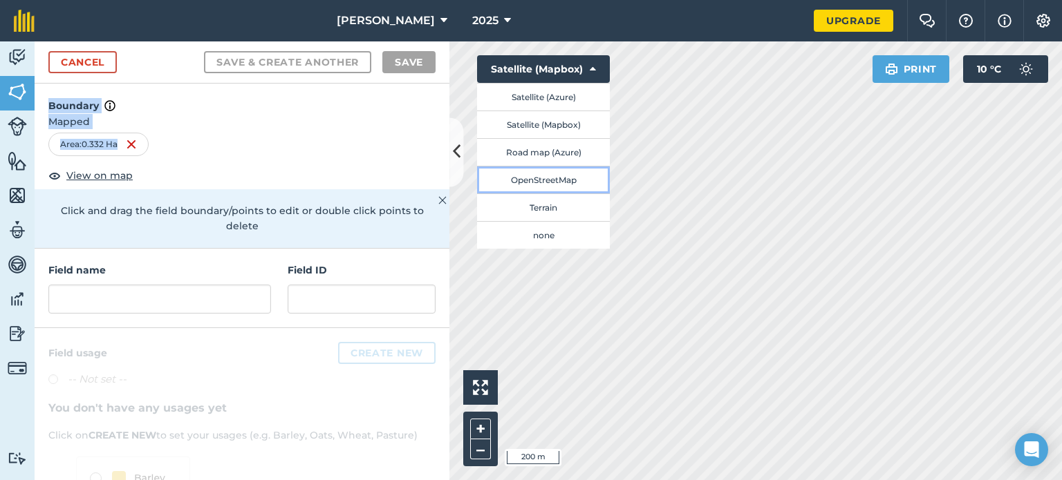
click at [550, 173] on button "OpenStreetMap" at bounding box center [543, 180] width 133 height 28
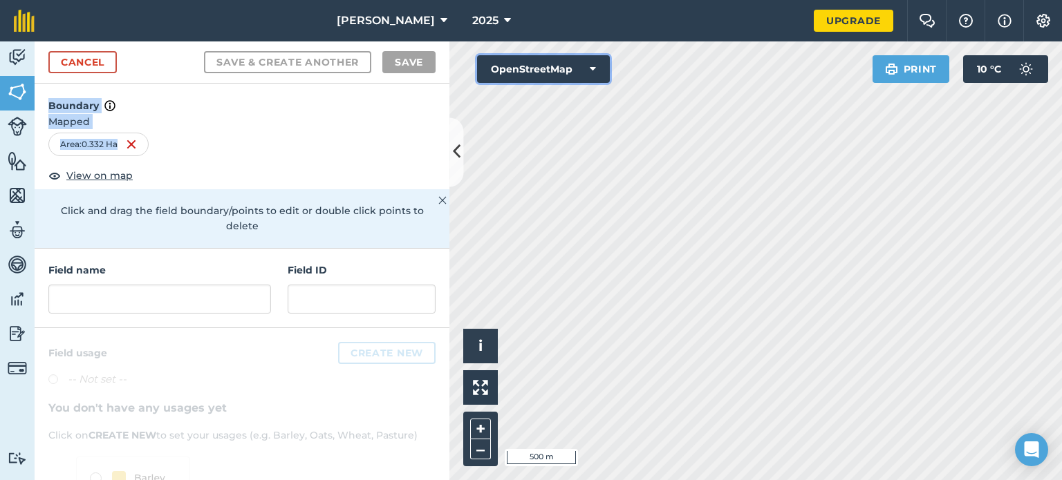
click at [540, 68] on button "OpenStreetMap" at bounding box center [543, 69] width 133 height 28
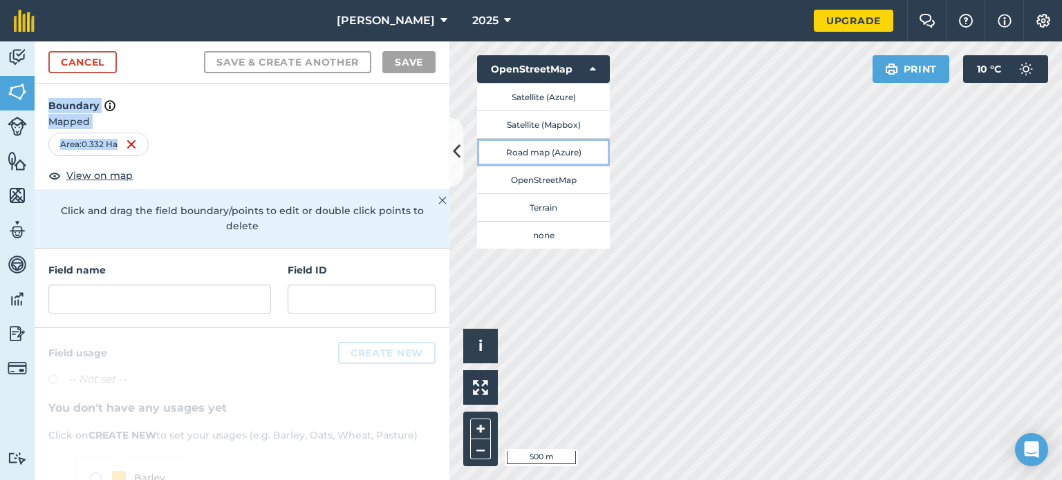
click at [540, 151] on button "Road map (Azure)" at bounding box center [543, 152] width 133 height 28
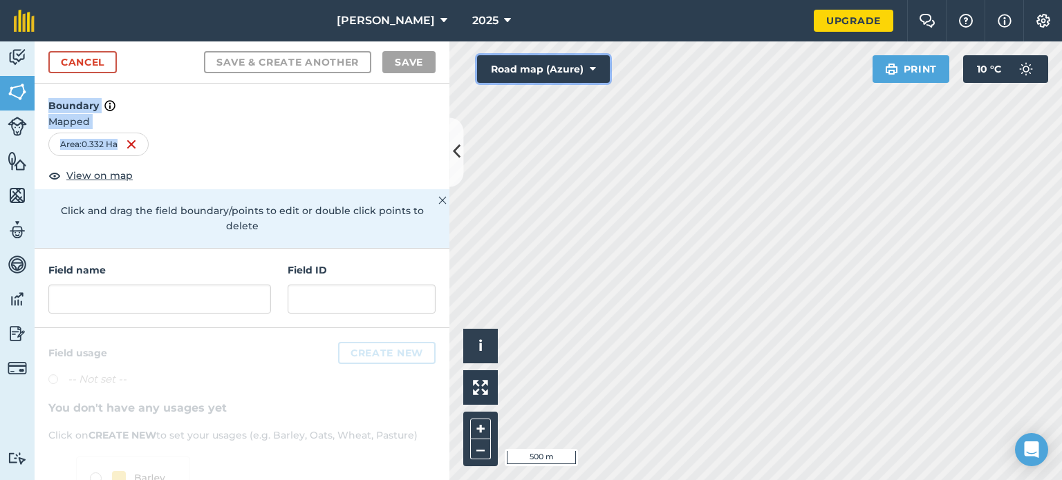
click at [538, 73] on button "Road map (Azure)" at bounding box center [543, 69] width 133 height 28
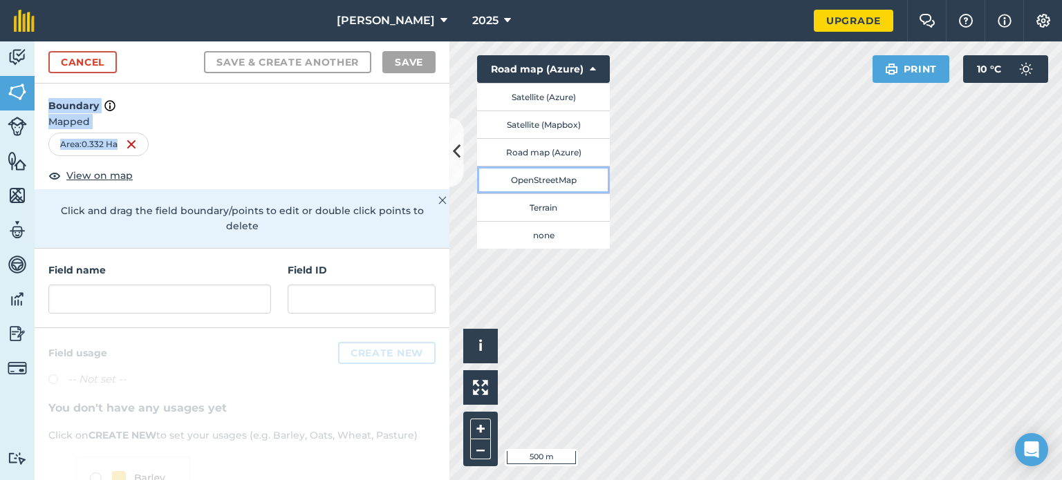
click at [543, 176] on button "OpenStreetMap" at bounding box center [543, 180] width 133 height 28
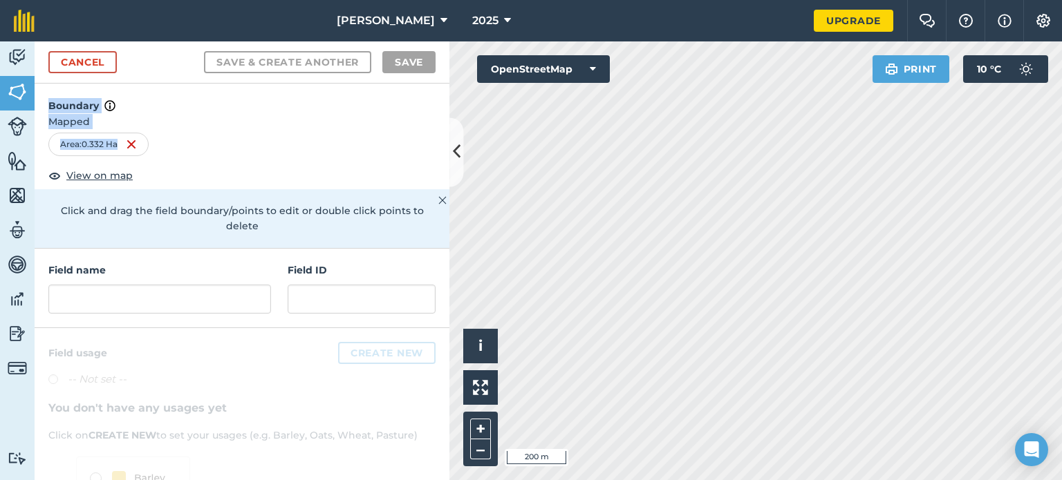
click at [442, 177] on div "Activity Fields Livestock Features Maps Team Vehicles Data Reporting Billing Tu…" at bounding box center [531, 260] width 1062 height 439
click at [563, 73] on button "OpenStreetMap" at bounding box center [543, 69] width 133 height 28
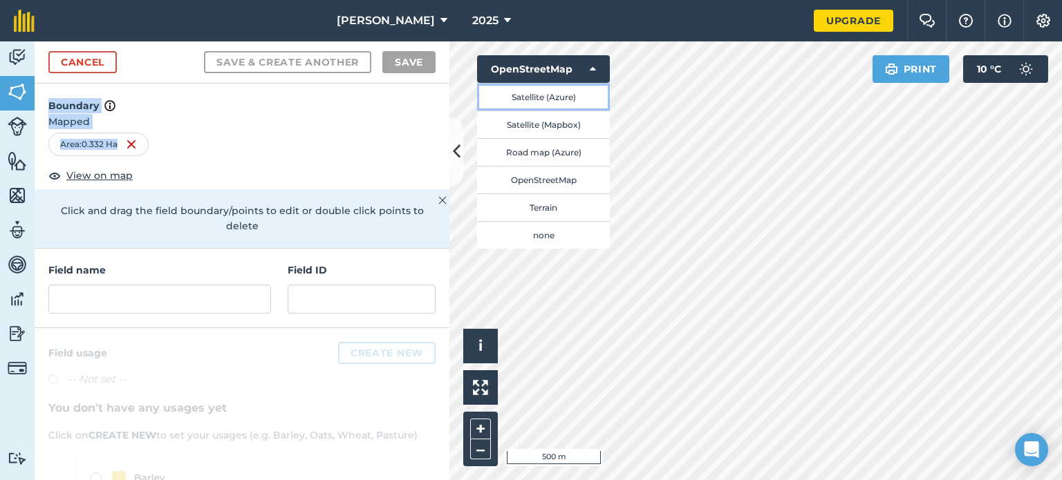
click at [556, 100] on button "Satellite (Azure)" at bounding box center [543, 97] width 133 height 28
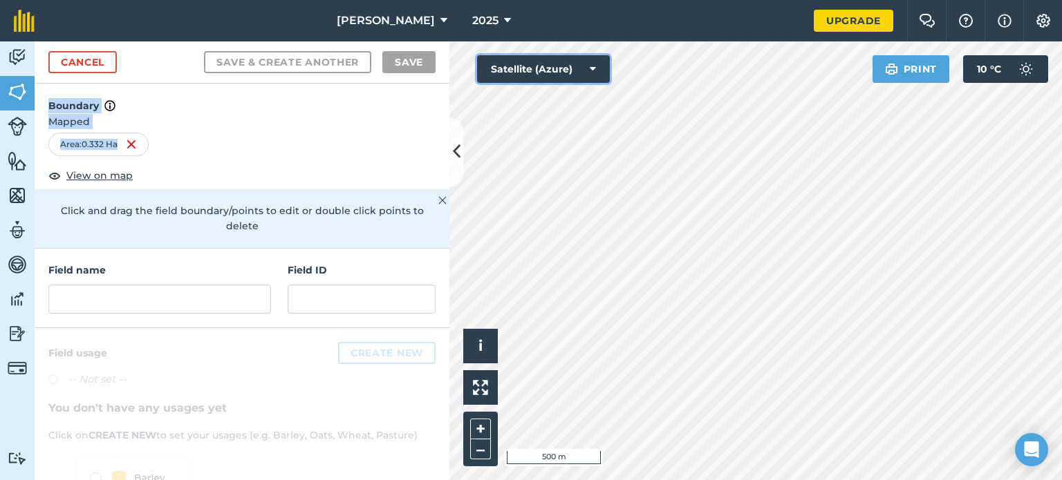
click at [558, 77] on button "Satellite (Azure)" at bounding box center [543, 69] width 133 height 28
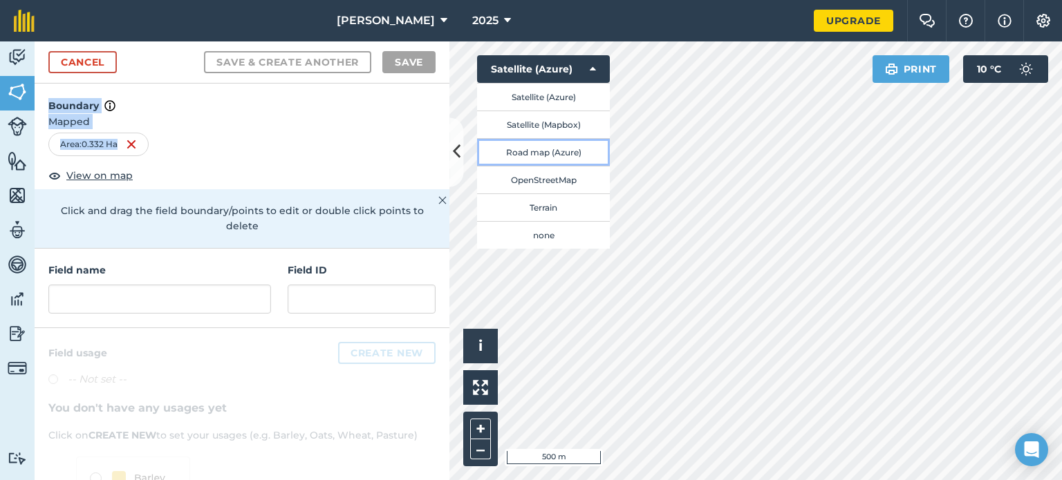
click at [564, 148] on button "Road map (Azure)" at bounding box center [543, 152] width 133 height 28
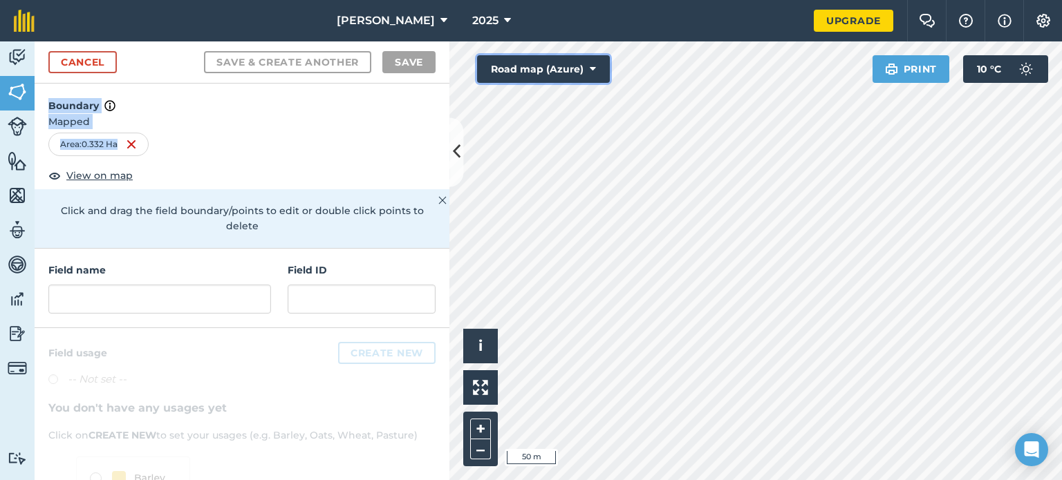
click at [555, 61] on button "Road map (Azure)" at bounding box center [543, 69] width 133 height 28
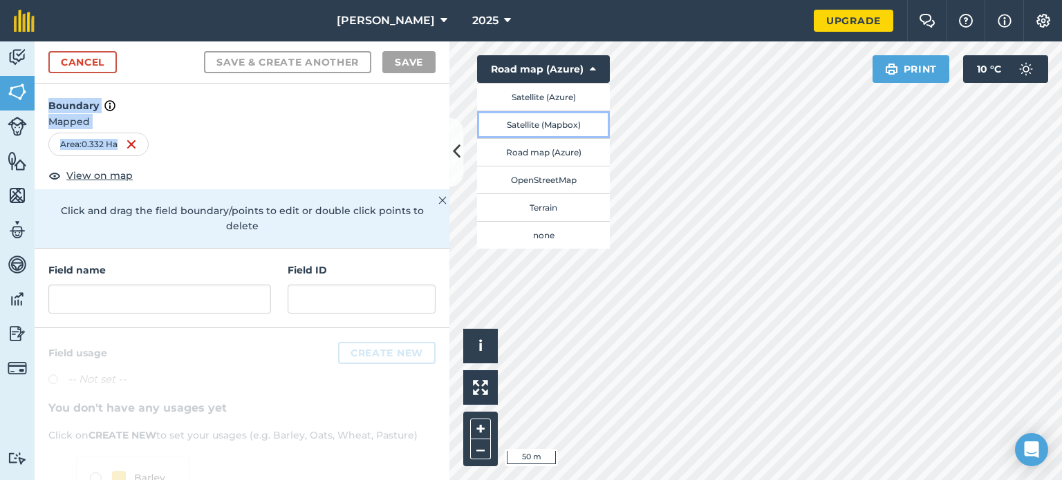
click at [552, 126] on button "Satellite (Mapbox)" at bounding box center [543, 125] width 133 height 28
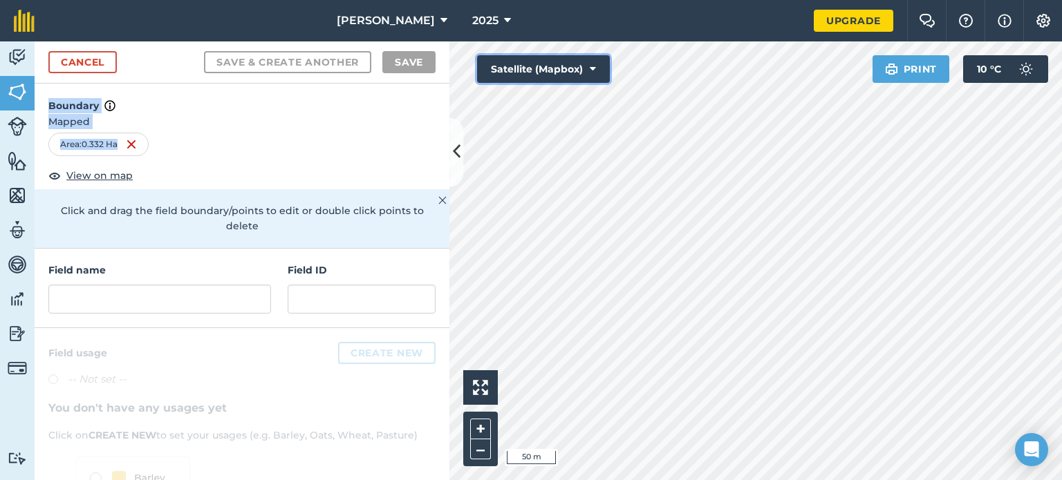
click at [552, 74] on button "Satellite (Mapbox)" at bounding box center [543, 69] width 133 height 28
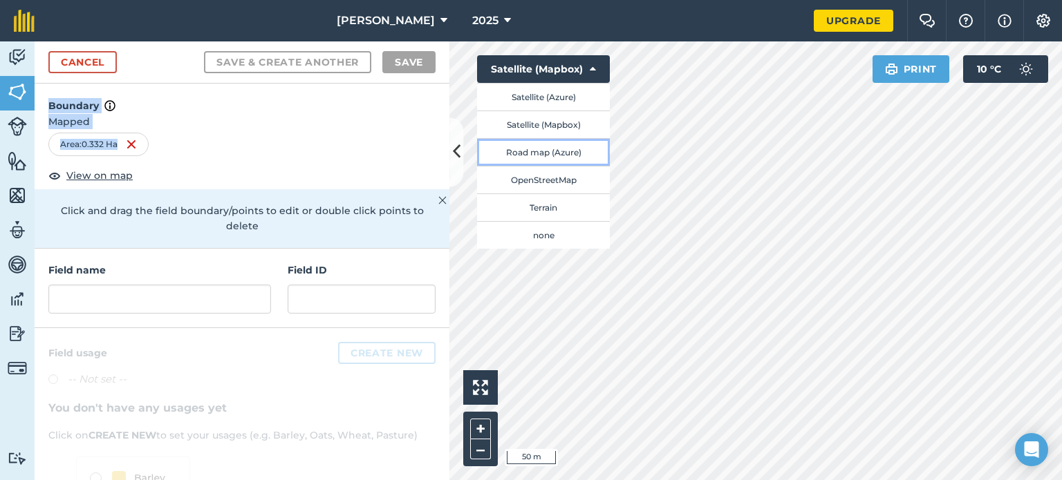
click at [554, 154] on button "Road map (Azure)" at bounding box center [543, 152] width 133 height 28
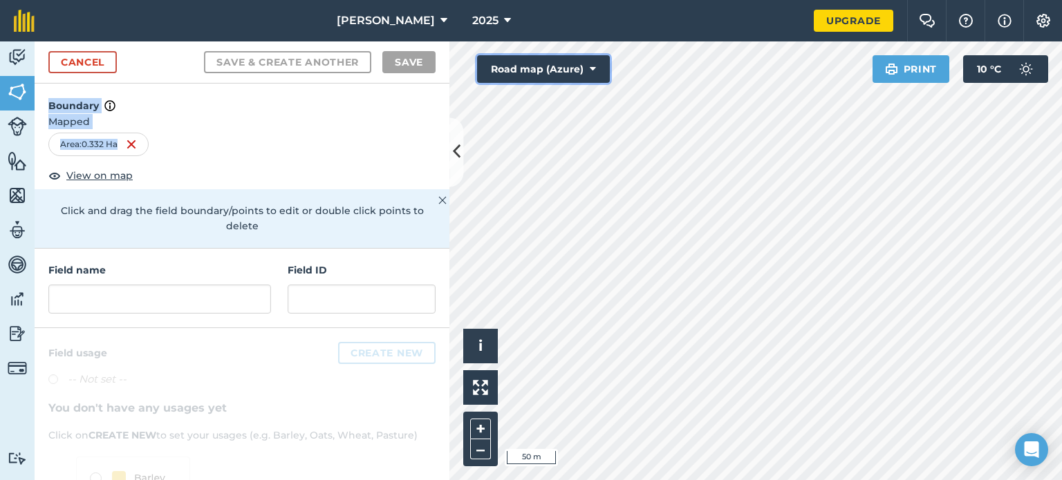
click at [553, 80] on button "Road map (Azure)" at bounding box center [543, 69] width 133 height 28
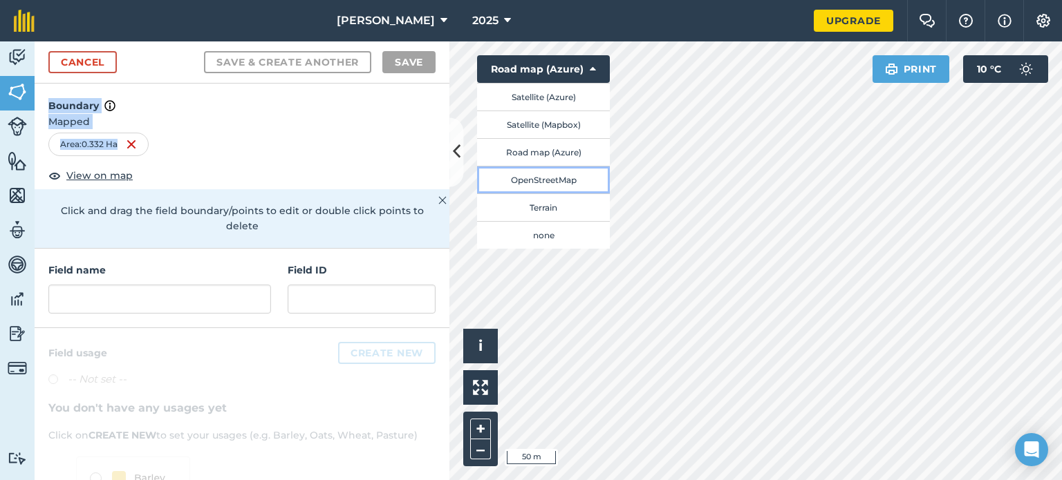
click at [559, 173] on button "OpenStreetMap" at bounding box center [543, 180] width 133 height 28
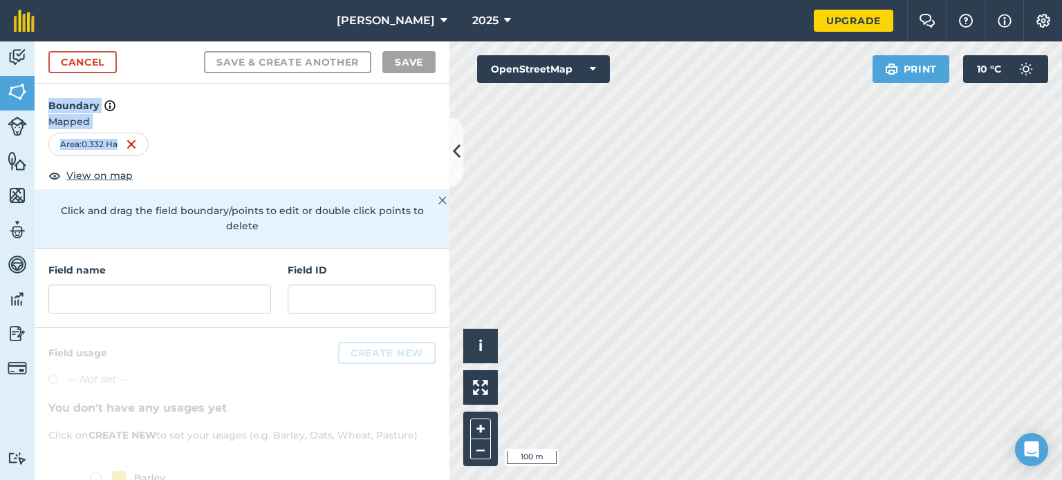
click at [335, 375] on div "Activity Fields Livestock Features Maps Team Vehicles Data Reporting Billing Tu…" at bounding box center [531, 260] width 1062 height 439
click at [304, 228] on div "Activity Fields Livestock Features Maps Team Vehicles Data Reporting Billing Tu…" at bounding box center [531, 260] width 1062 height 439
click at [858, 480] on html "Catton 2025 Upgrade Farm Chat Help Info Settings Map printing is not available …" at bounding box center [531, 240] width 1062 height 480
click at [717, 363] on div at bounding box center [755, 260] width 612 height 439
click at [656, 480] on html "Catton 2025 Upgrade Farm Chat Help Info Settings Map printing is not available …" at bounding box center [531, 240] width 1062 height 480
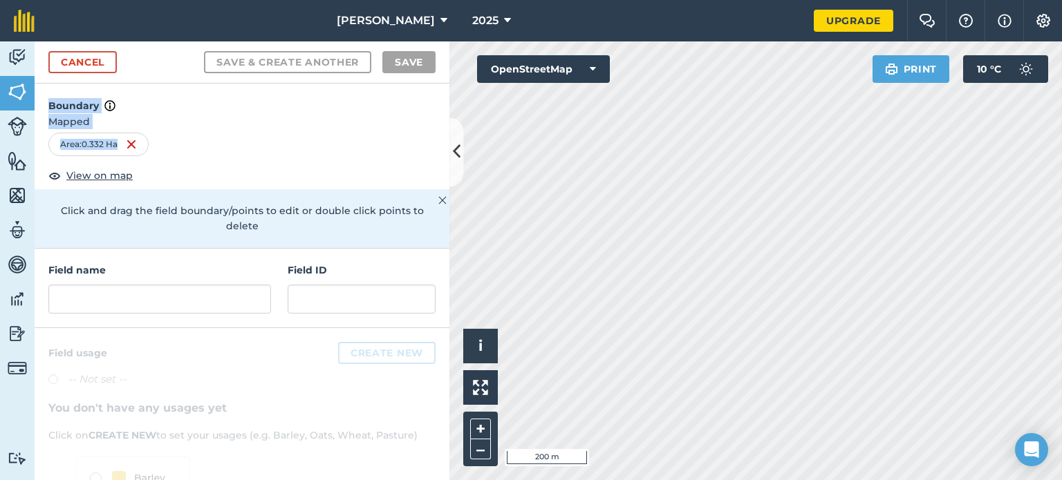
click at [608, 0] on html "Catton 2025 Upgrade Farm Chat Help Info Settings Map printing is not available …" at bounding box center [531, 240] width 1062 height 480
click at [540, 71] on button "OpenStreetMap" at bounding box center [543, 69] width 133 height 28
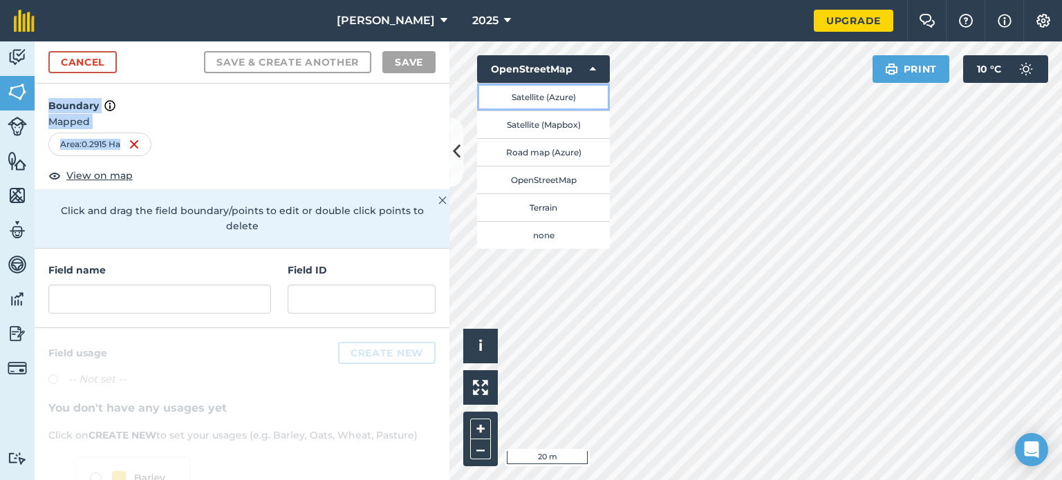
click at [545, 102] on button "Satellite (Azure)" at bounding box center [543, 97] width 133 height 28
